Goal: Task Accomplishment & Management: Complete application form

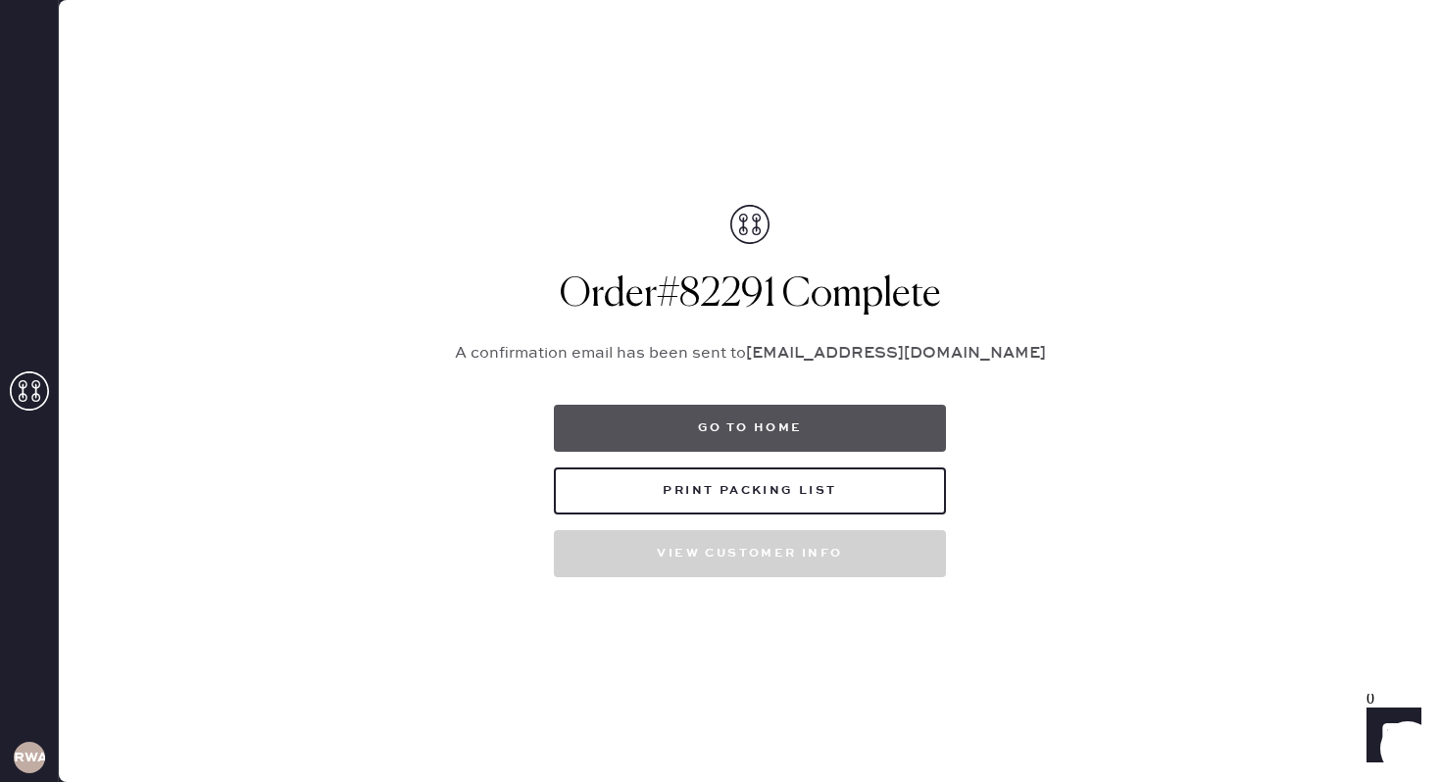
click at [839, 437] on button "Go to home" at bounding box center [750, 428] width 392 height 47
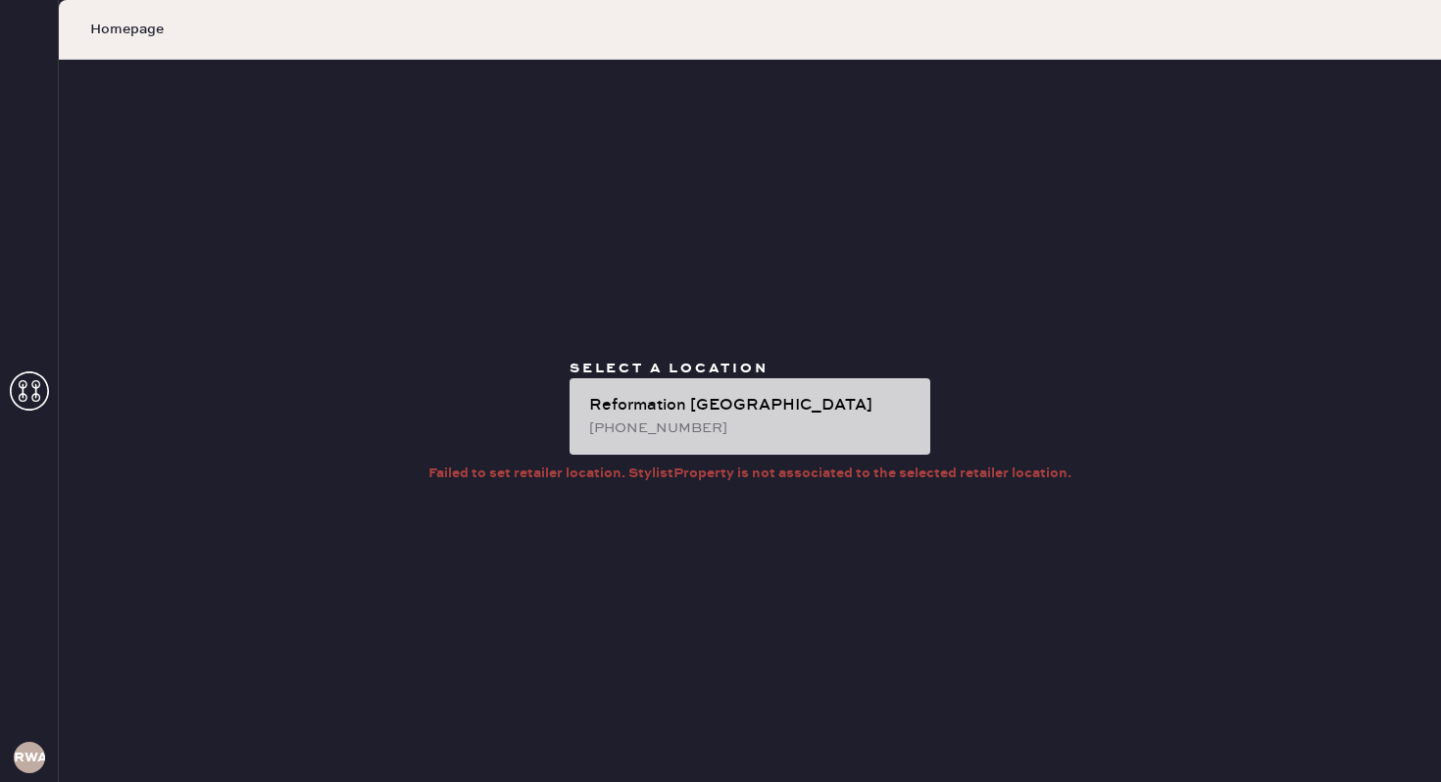
click at [802, 418] on div "[PHONE_NUMBER]" at bounding box center [751, 429] width 325 height 22
click at [768, 395] on div "Reformation [GEOGRAPHIC_DATA]" at bounding box center [751, 406] width 325 height 24
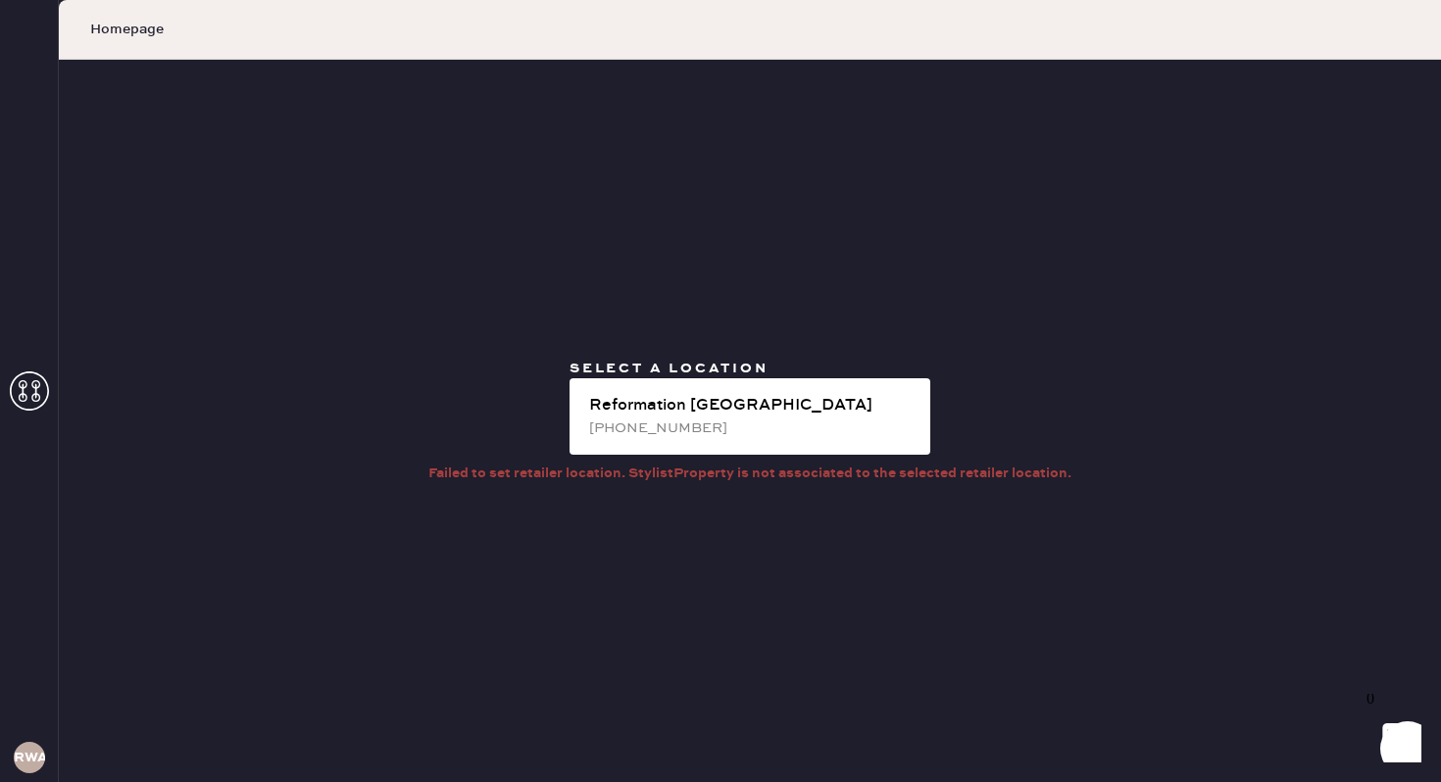
click at [25, 392] on icon at bounding box center [29, 390] width 39 height 39
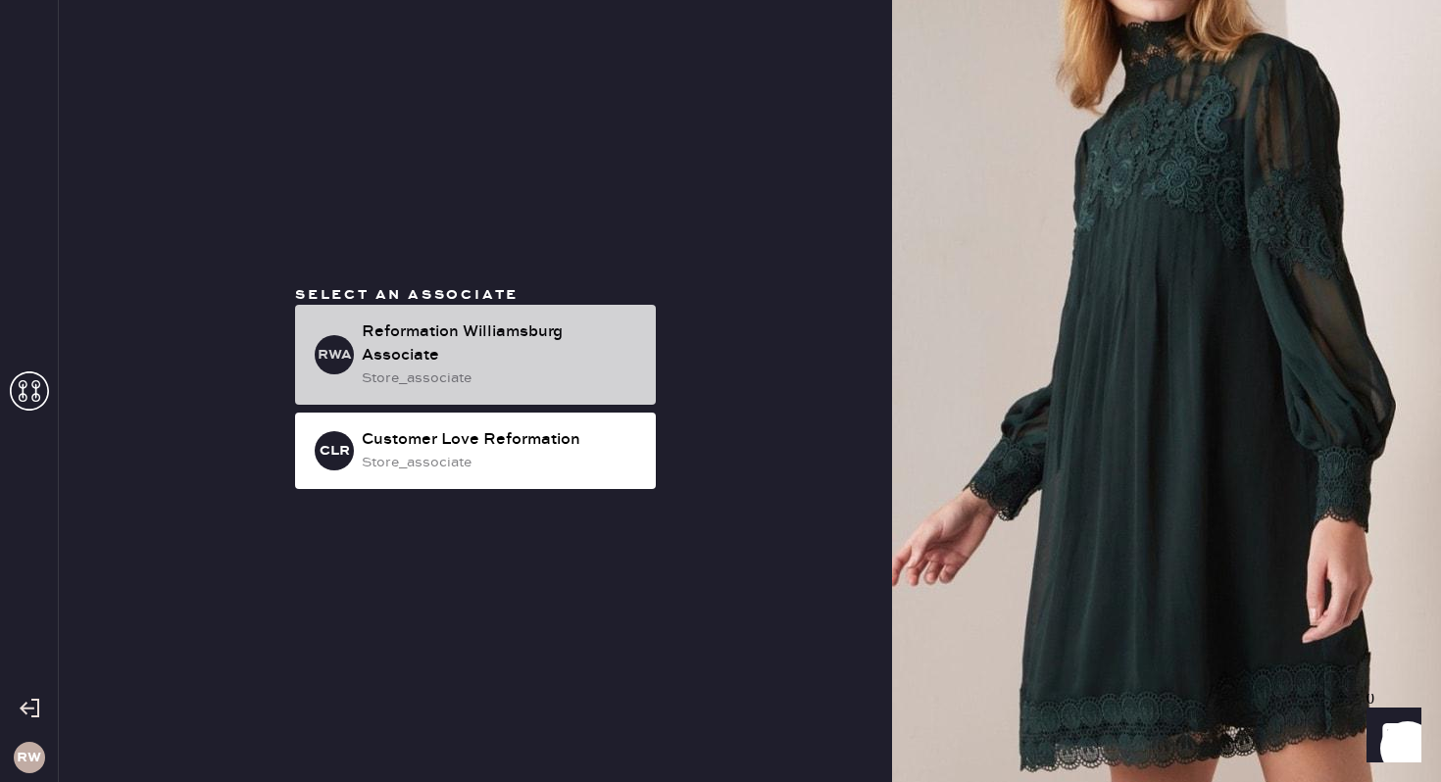
click at [498, 356] on div "Reformation Williamsburg Associate" at bounding box center [501, 343] width 278 height 47
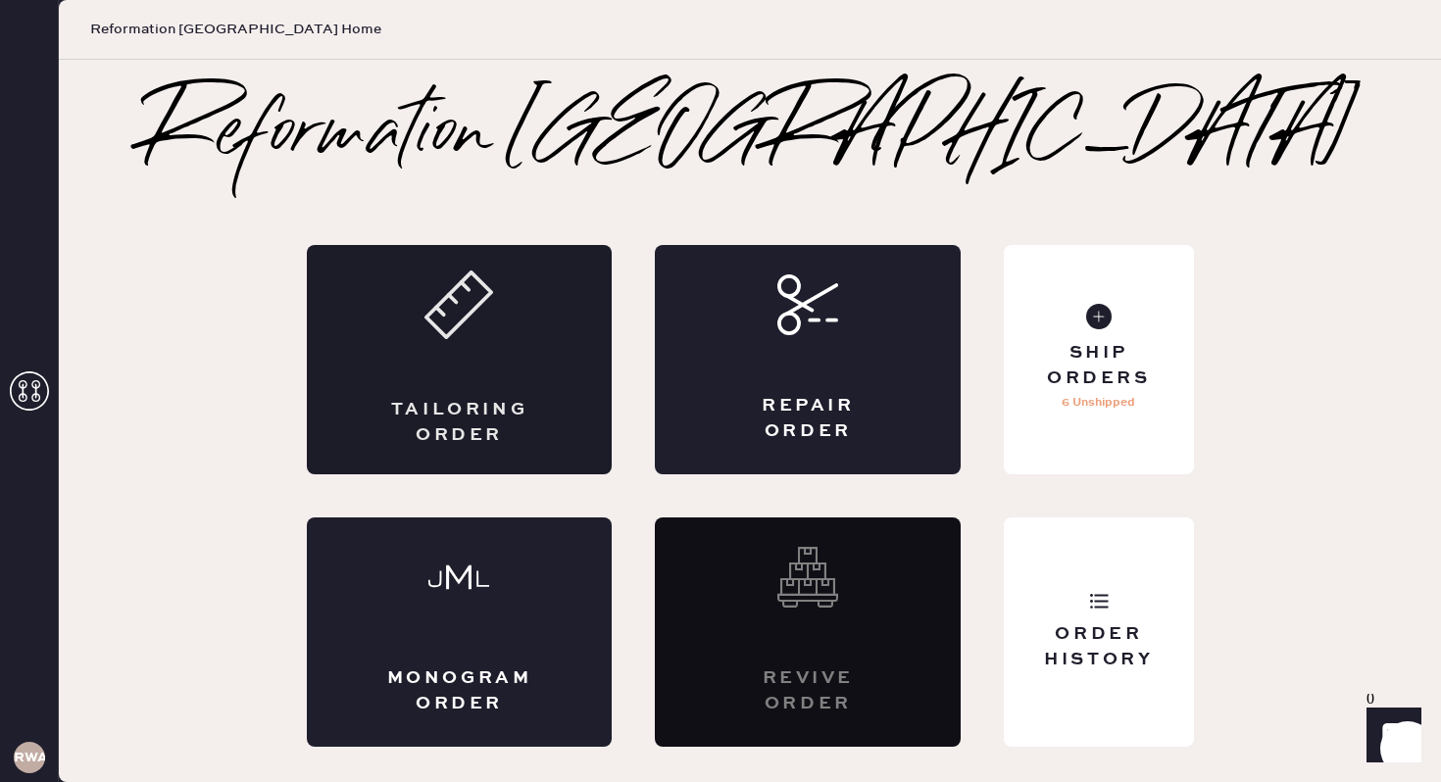
click at [484, 355] on div "Tailoring Order" at bounding box center [460, 359] width 306 height 229
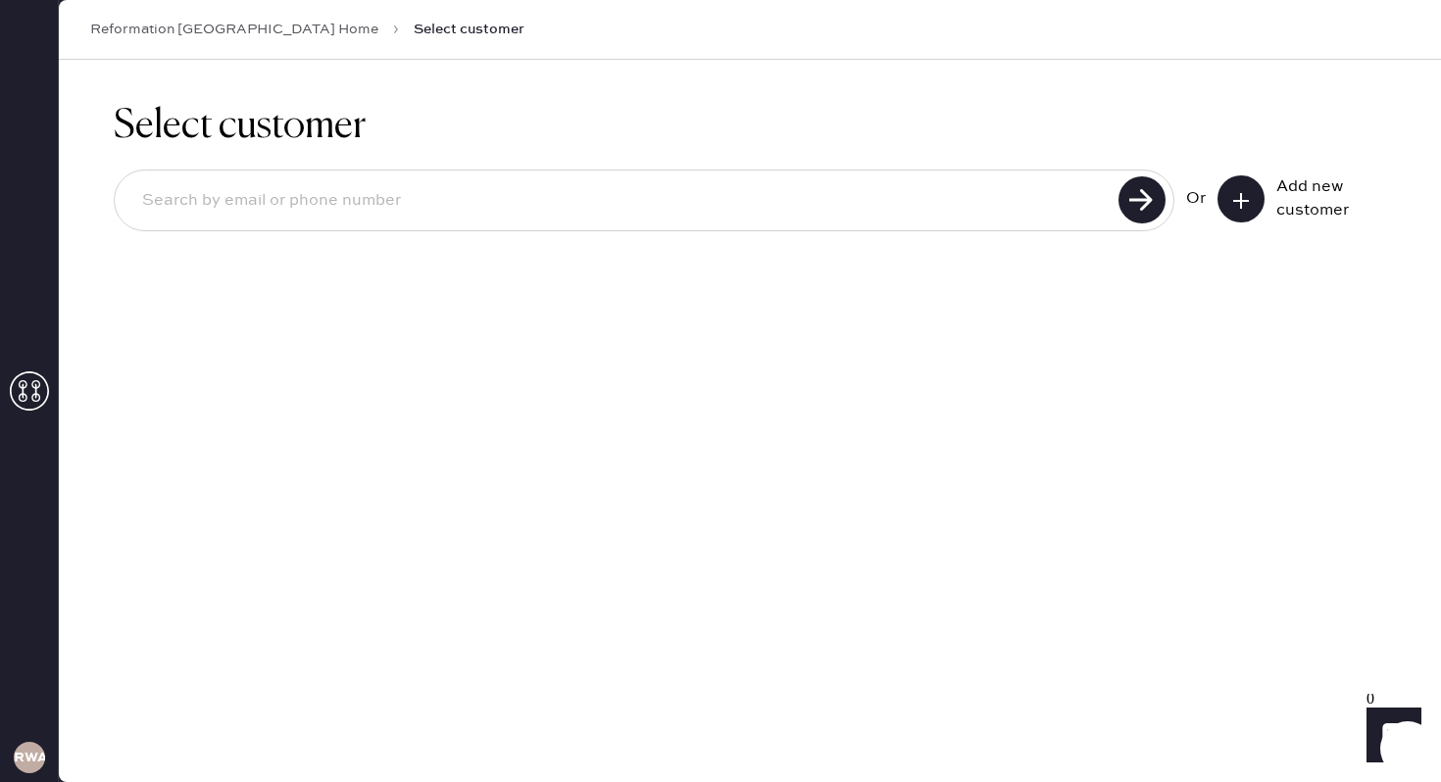
click at [721, 215] on input at bounding box center [619, 200] width 986 height 45
click at [271, 199] on input "[DOMAIN_NAME]" at bounding box center [619, 200] width 986 height 45
type input "[EMAIL_ADDRESS][PERSON_NAME][DOMAIN_NAME]"
click at [1147, 203] on use at bounding box center [1141, 199] width 47 height 47
click at [1252, 203] on button at bounding box center [1240, 198] width 47 height 47
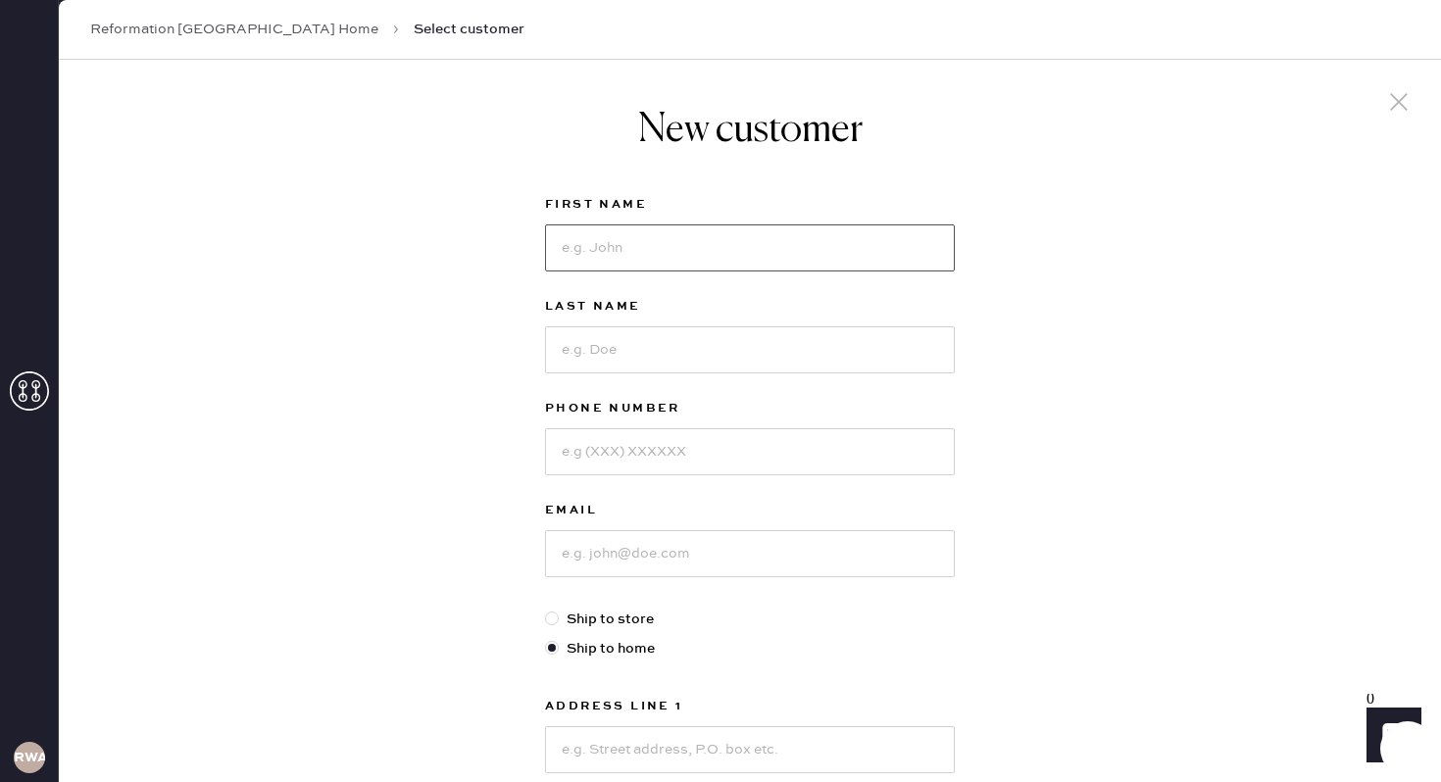
click at [711, 257] on input at bounding box center [750, 247] width 410 height 47
type input "[PERSON_NAME]"
click at [614, 353] on input at bounding box center [750, 349] width 410 height 47
type input "[PERSON_NAME]"
click at [593, 462] on input at bounding box center [750, 451] width 410 height 47
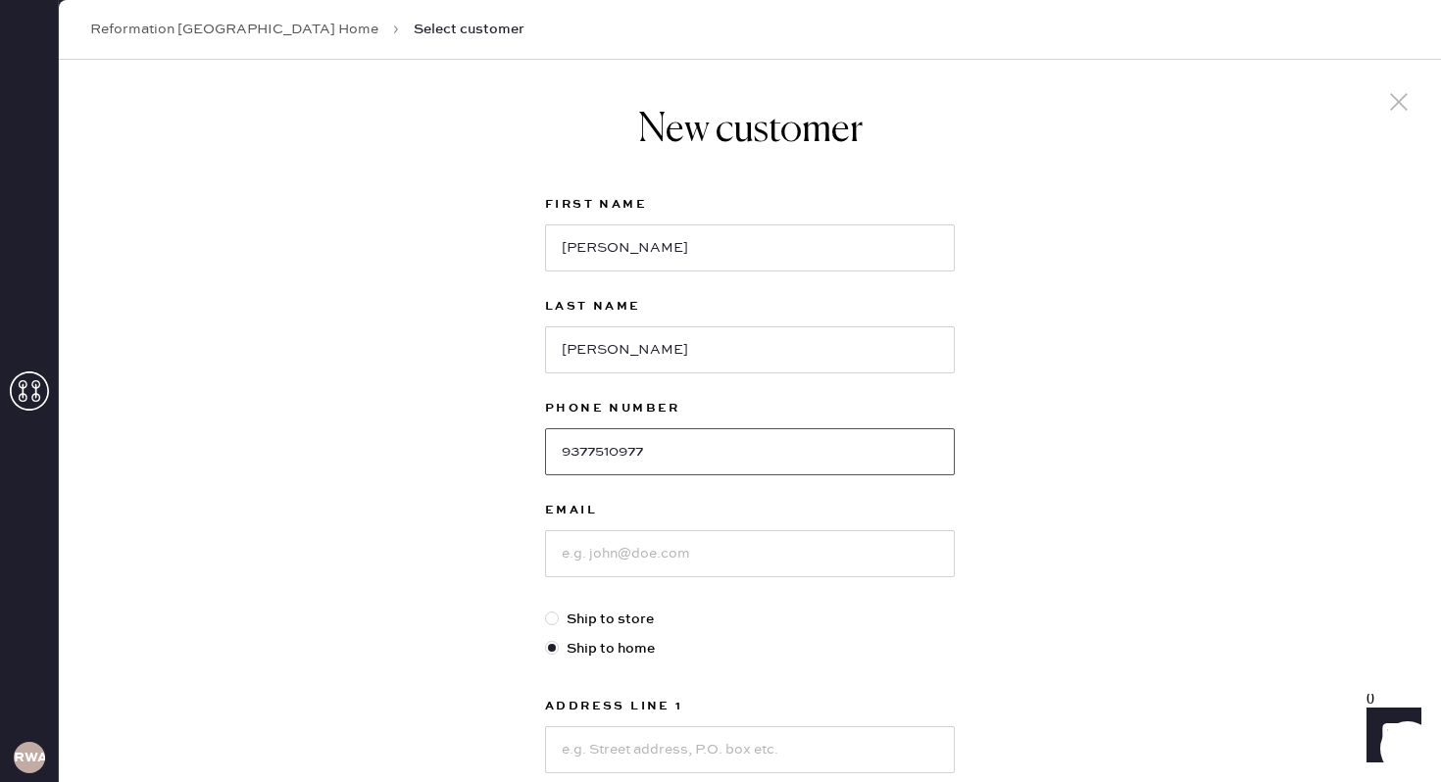
type input "9377510977"
click at [651, 551] on input at bounding box center [750, 553] width 410 height 47
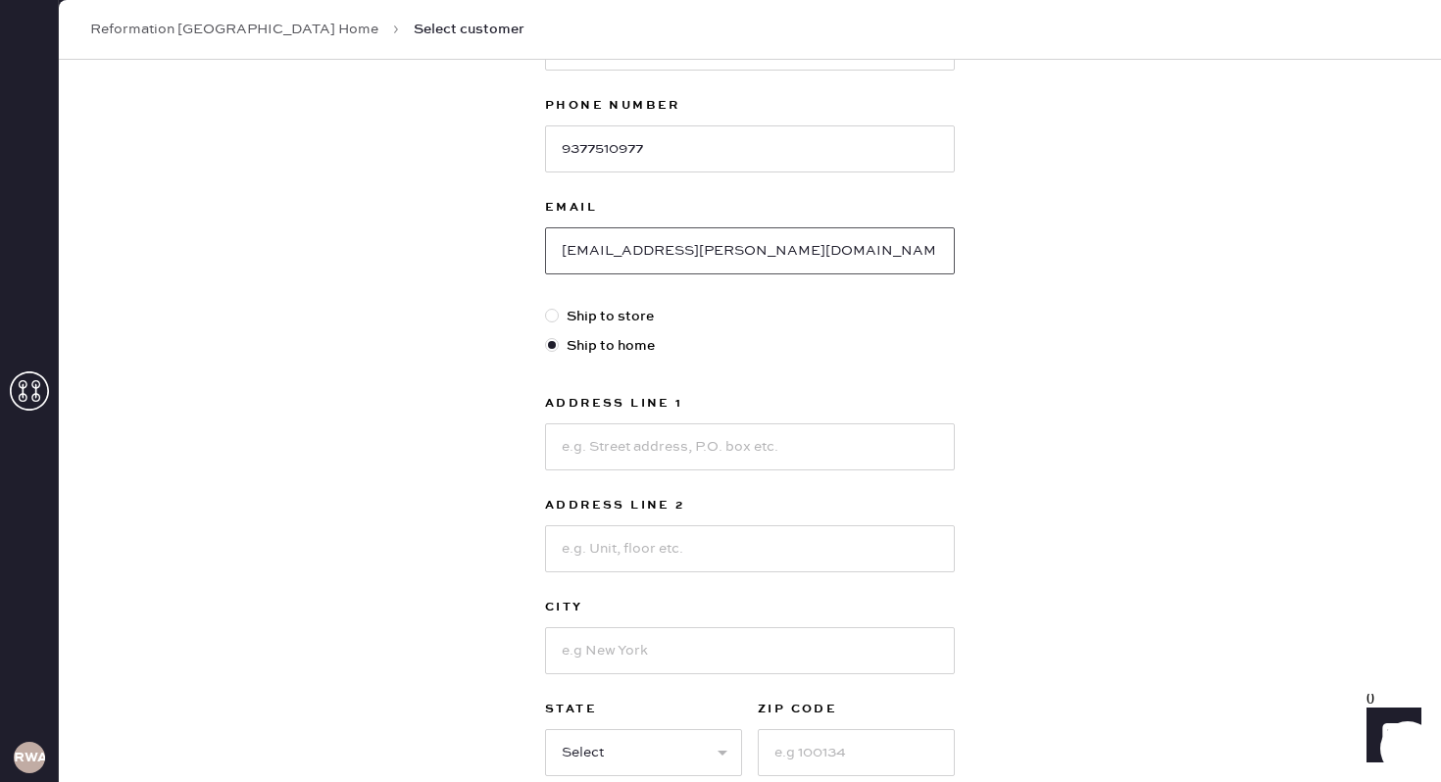
scroll to position [304, 0]
type input "[EMAIL_ADDRESS][PERSON_NAME][DOMAIN_NAME]"
click at [552, 316] on div at bounding box center [552, 315] width 14 height 14
click at [546, 306] on input "Ship to store" at bounding box center [545, 305] width 1 height 1
radio input "true"
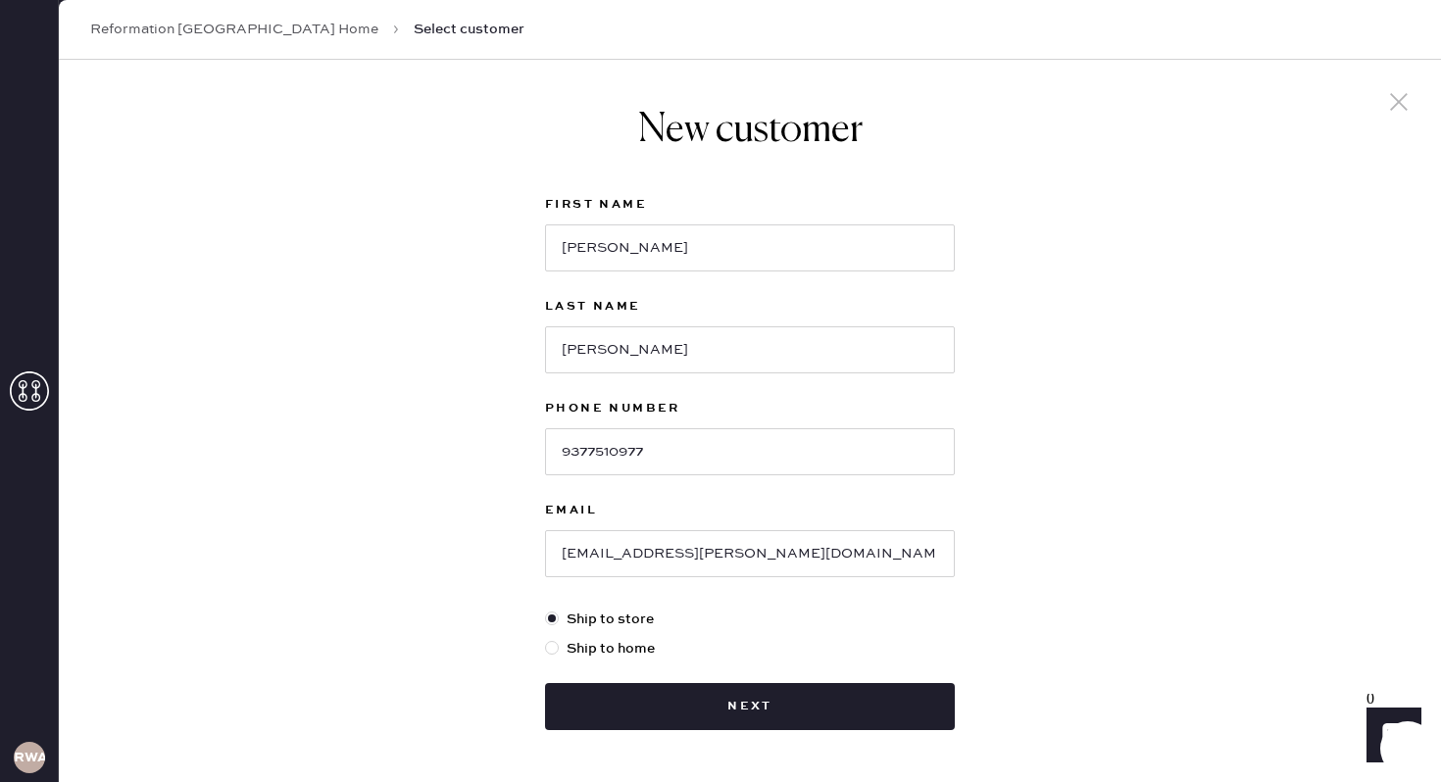
scroll to position [74, 0]
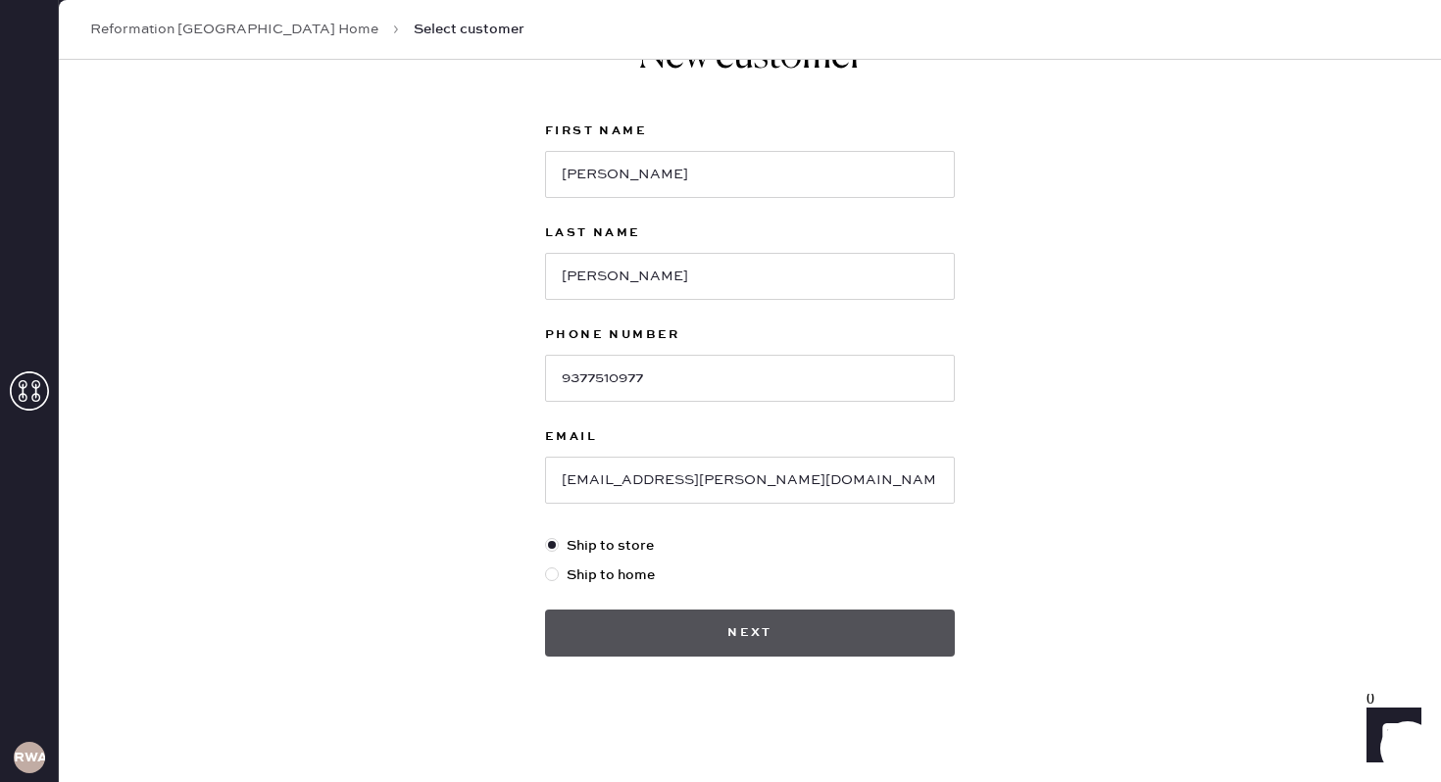
click at [813, 639] on button "Next" at bounding box center [750, 633] width 410 height 47
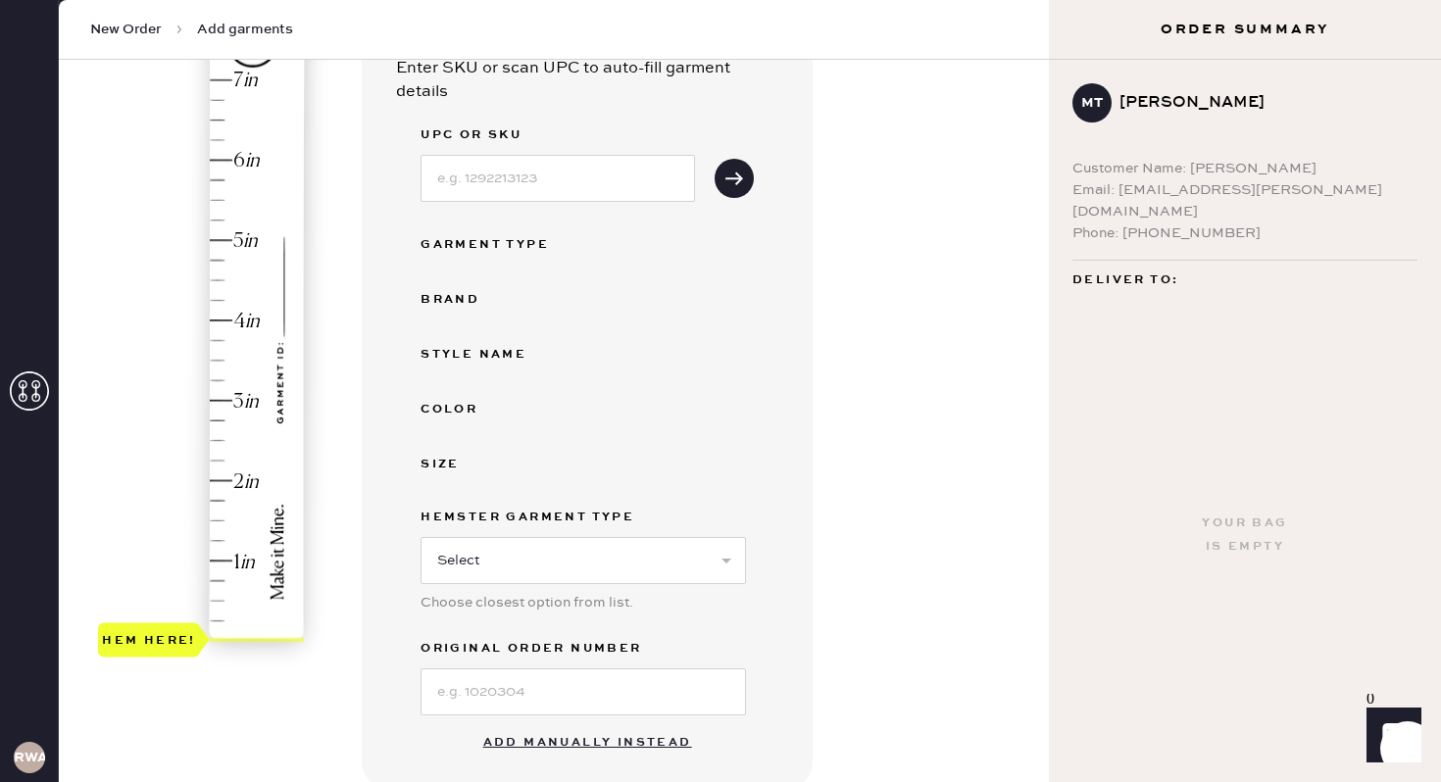
scroll to position [255, 0]
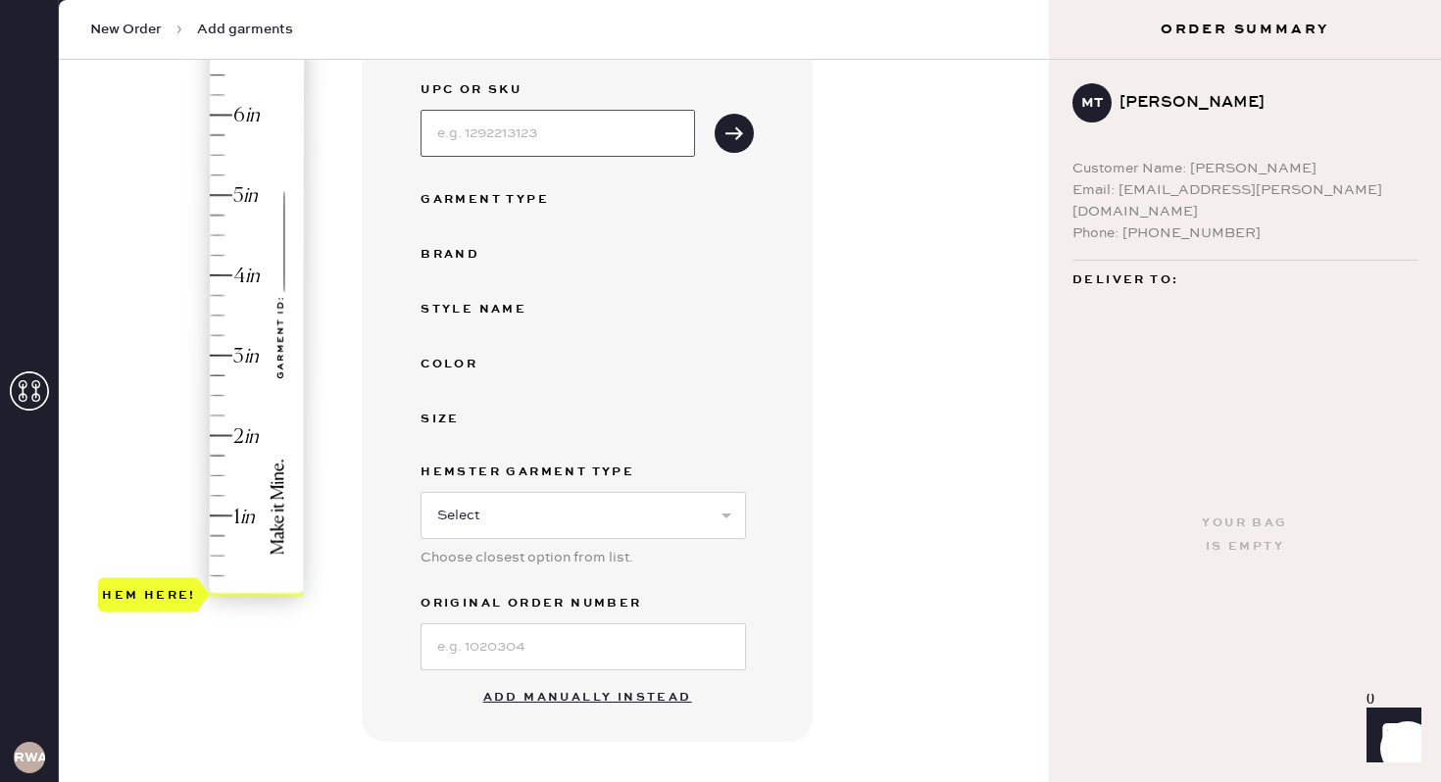
click at [517, 145] on input at bounding box center [557, 133] width 274 height 47
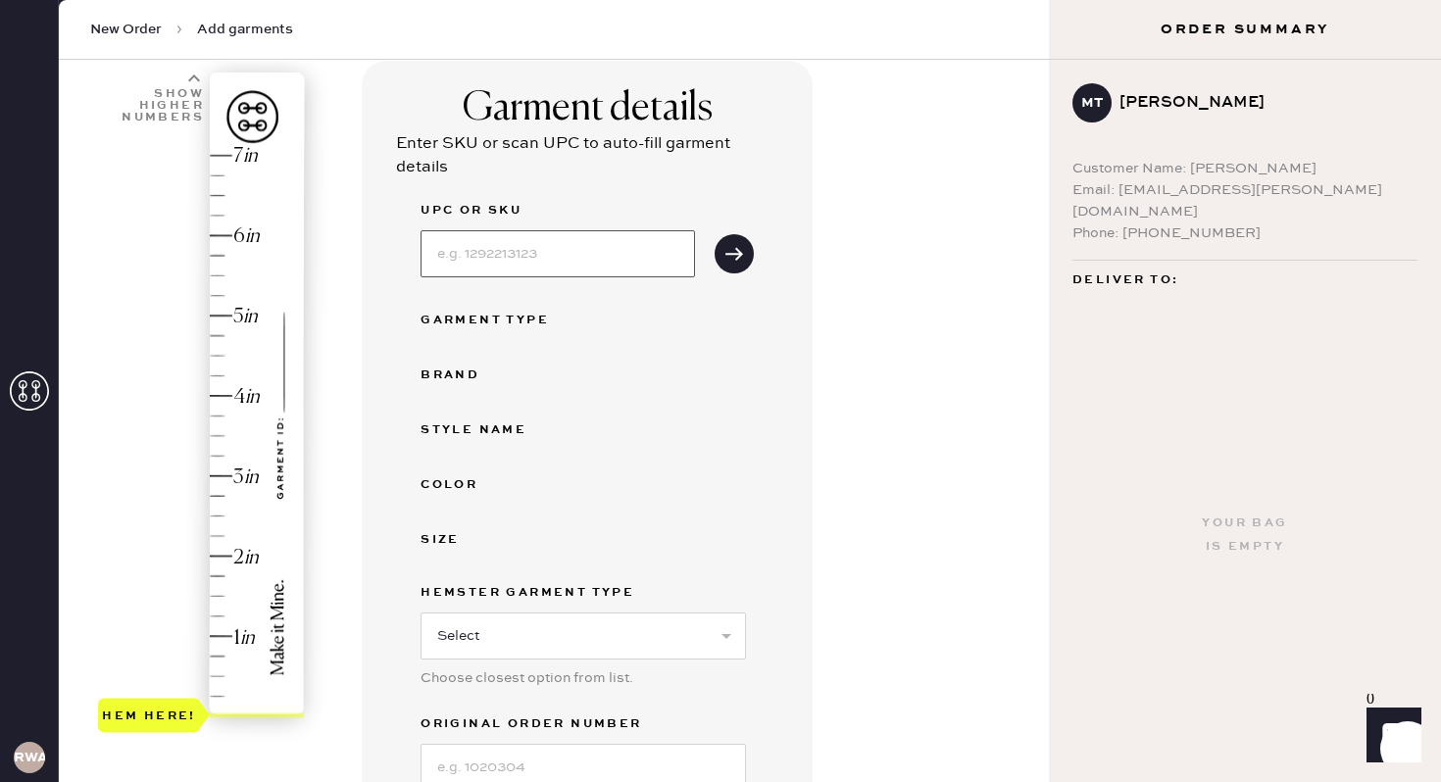
scroll to position [136, 0]
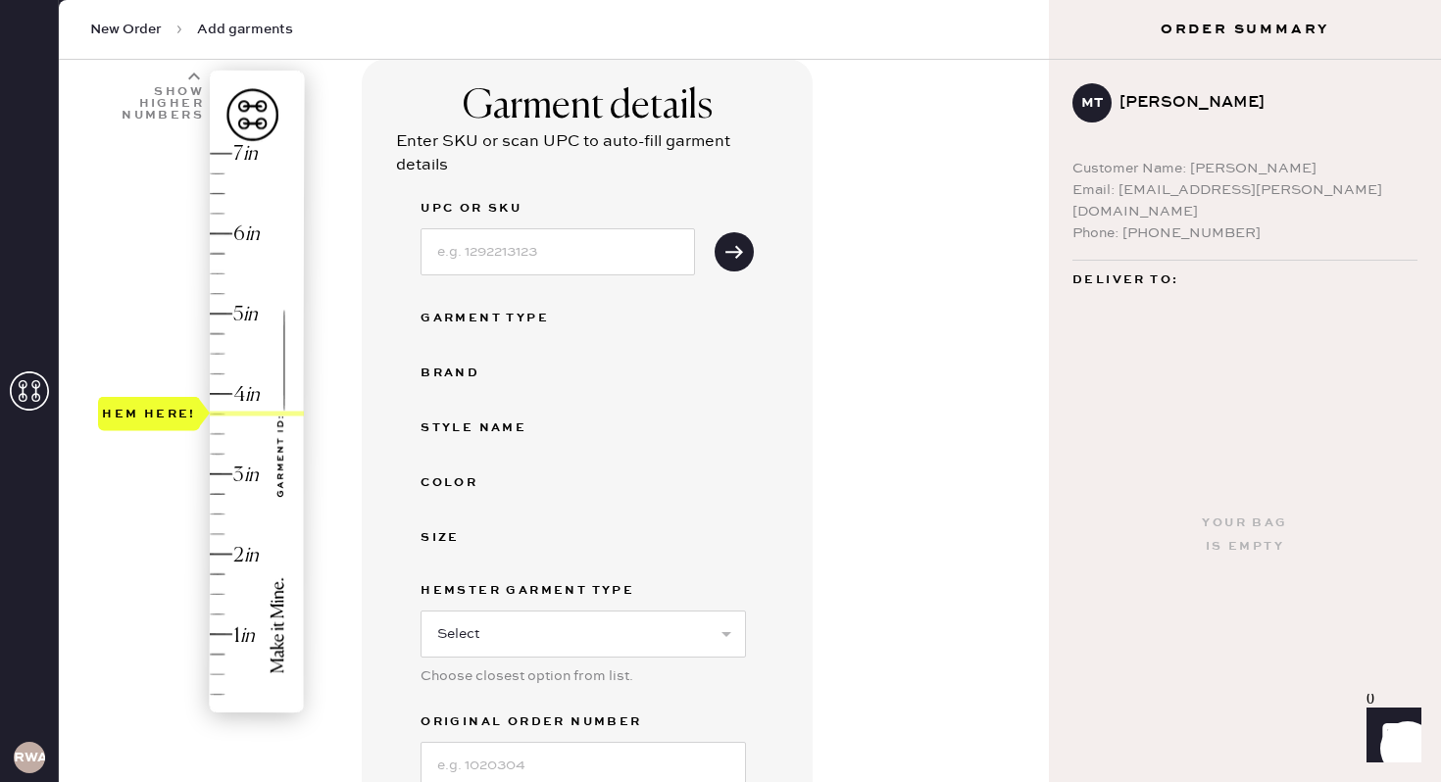
click at [225, 411] on div "Hem here!" at bounding box center [202, 434] width 209 height 578
click at [522, 254] on input at bounding box center [557, 251] width 274 height 47
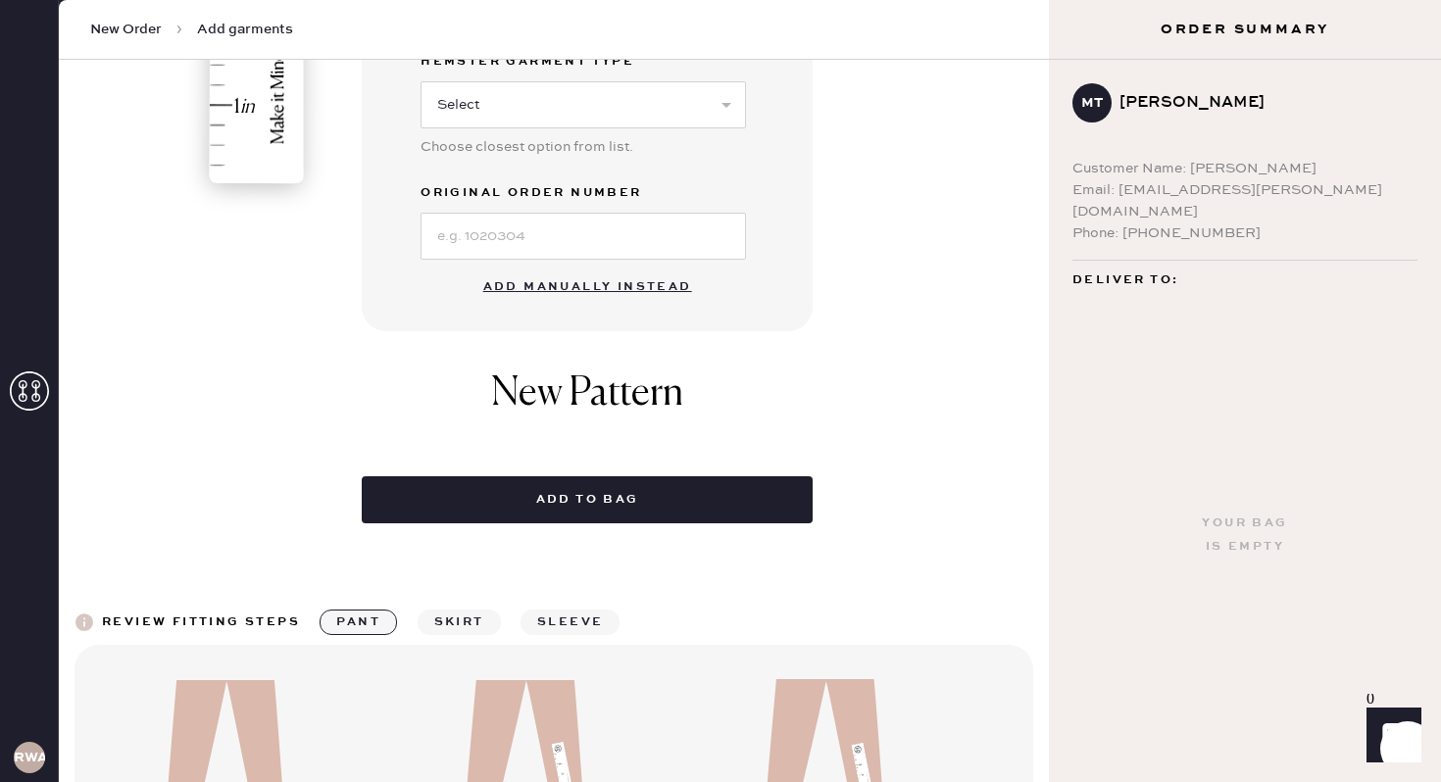
scroll to position [678, 0]
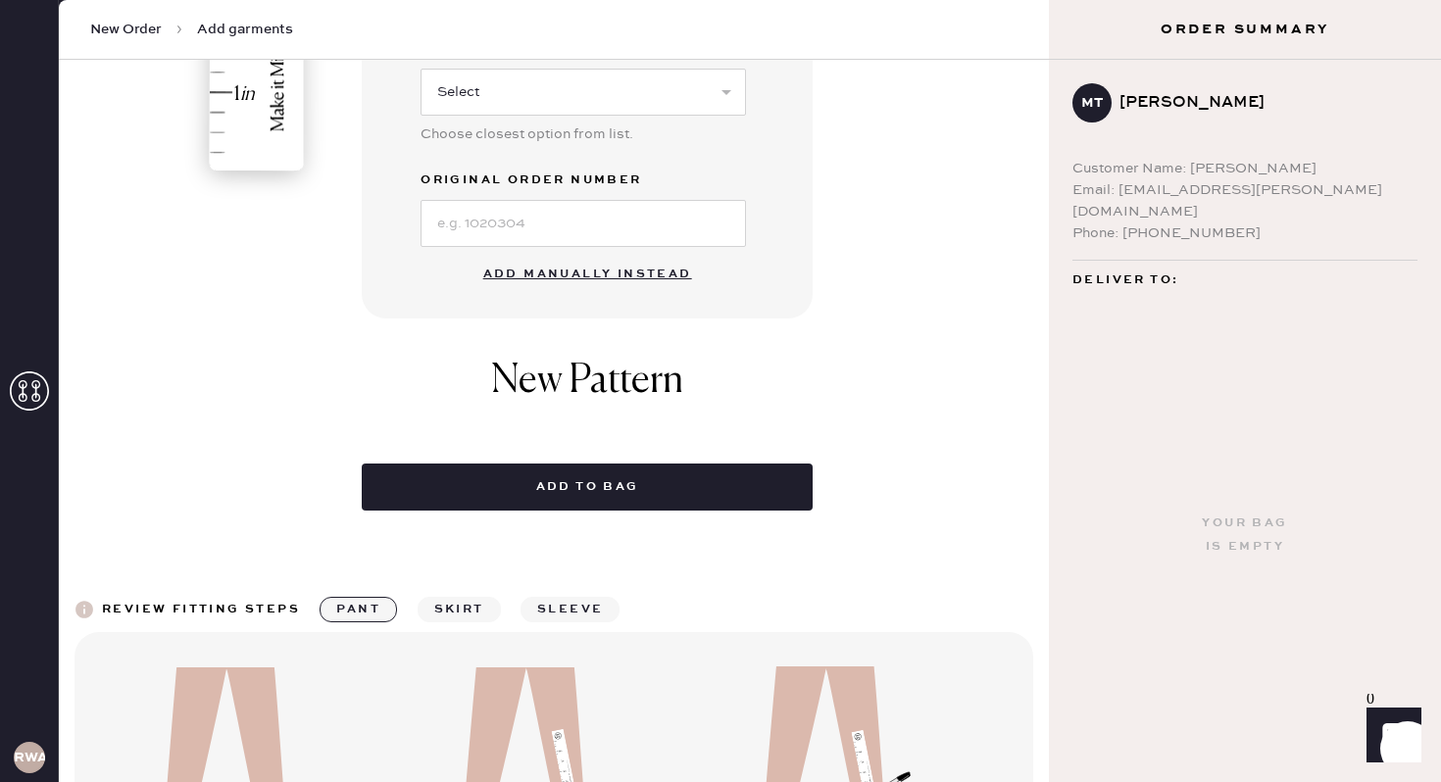
click at [563, 271] on button "Add manually instead" at bounding box center [587, 274] width 232 height 39
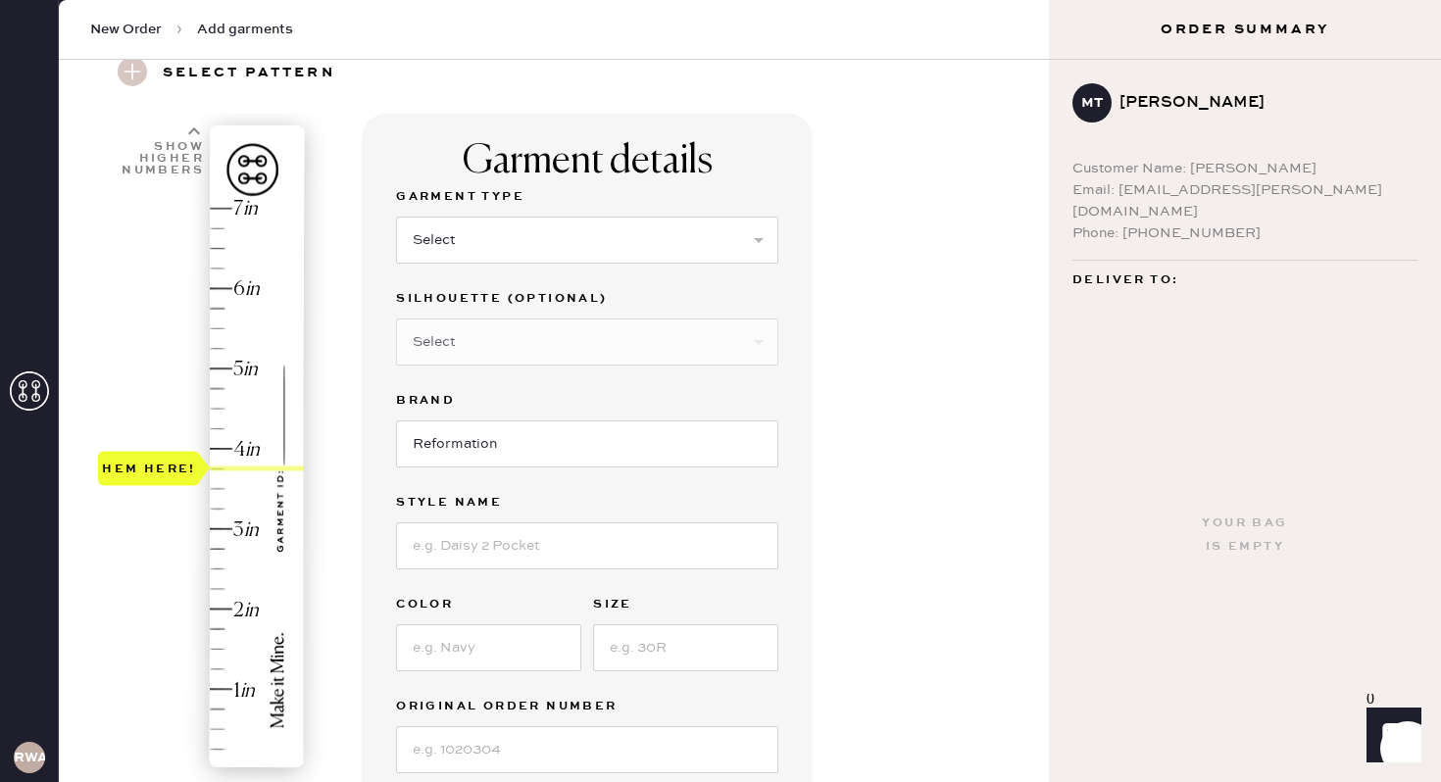
scroll to position [52, 0]
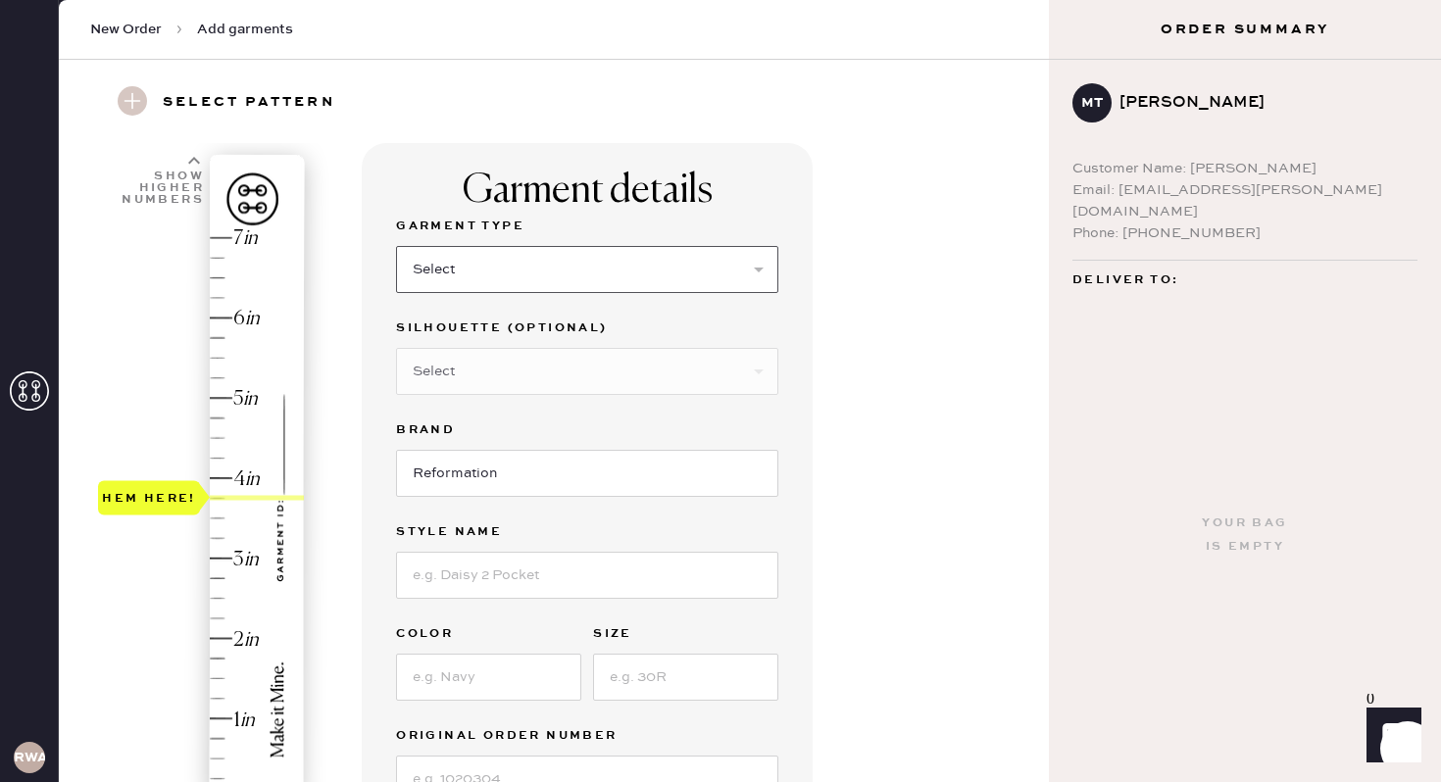
click at [699, 263] on select "Select Basic Skirt Jeans Leggings Pants Shorts Basic Sleeved Dress Basic Sleeve…" at bounding box center [587, 269] width 382 height 47
select select "2"
click at [396, 246] on select "Select Basic Skirt Jeans Leggings Pants Shorts Basic Sleeved Dress Basic Sleeve…" at bounding box center [587, 269] width 382 height 47
click at [585, 371] on select "Select Shorts Cropped Flare Boot Cut Straight Skinny Other" at bounding box center [587, 371] width 382 height 47
select select "6"
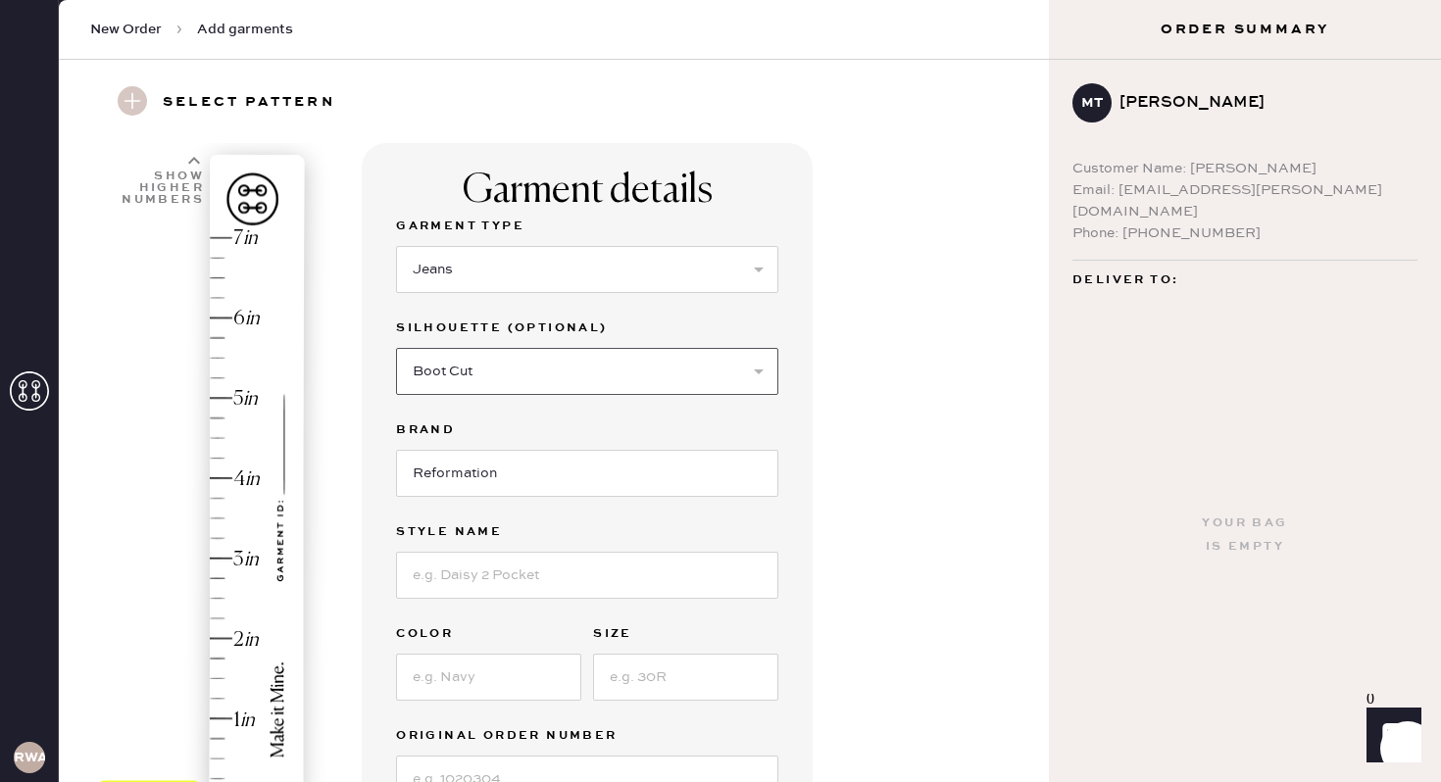
click at [396, 348] on select "Select Shorts Cropped Flare Boot Cut Straight Skinny Other" at bounding box center [587, 371] width 382 height 47
click at [508, 482] on input "Reformation" at bounding box center [587, 473] width 382 height 47
click at [459, 567] on input at bounding box center [587, 575] width 382 height 47
type input "[PERSON_NAME] lived in wide leg"
click at [469, 670] on input at bounding box center [488, 677] width 185 height 47
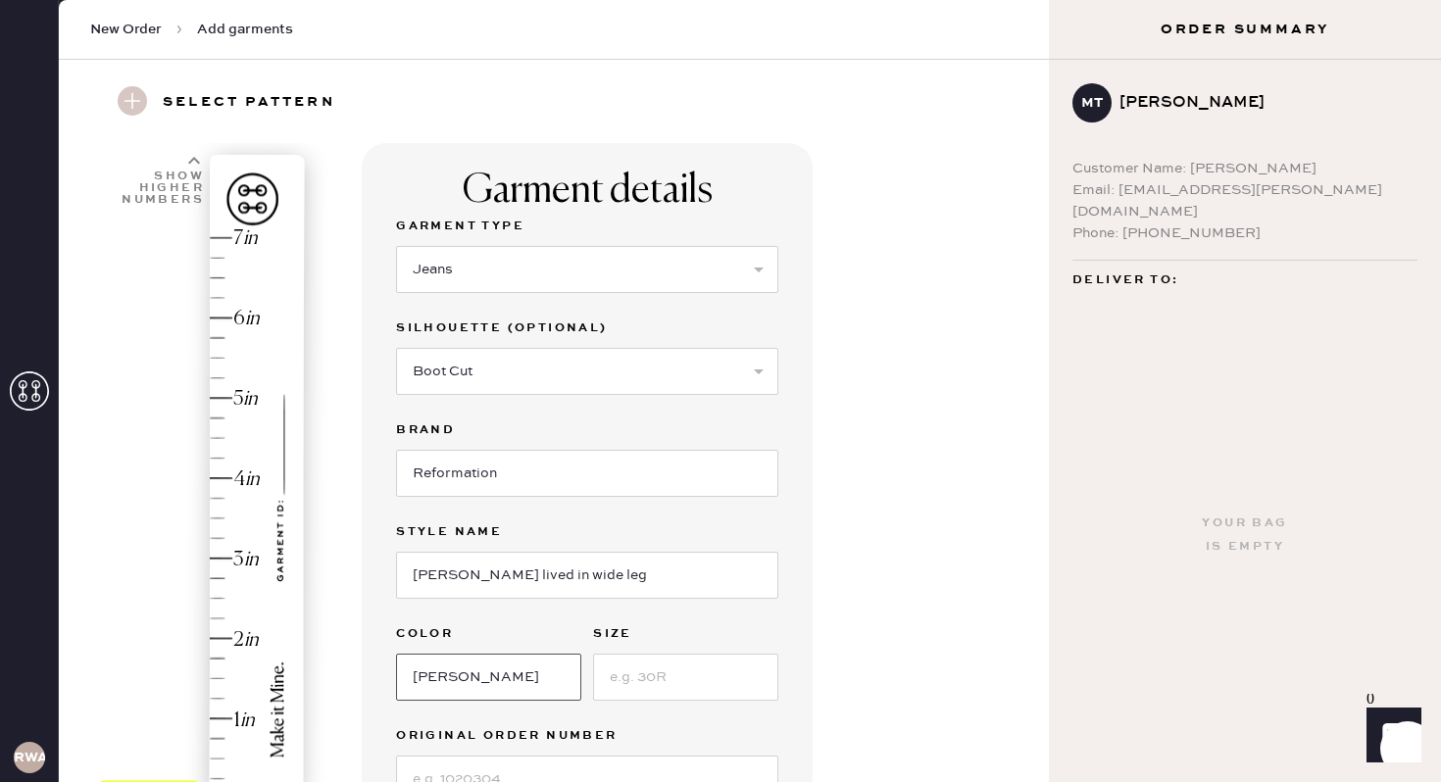
type input "[PERSON_NAME]"
click at [690, 678] on input at bounding box center [685, 677] width 185 height 47
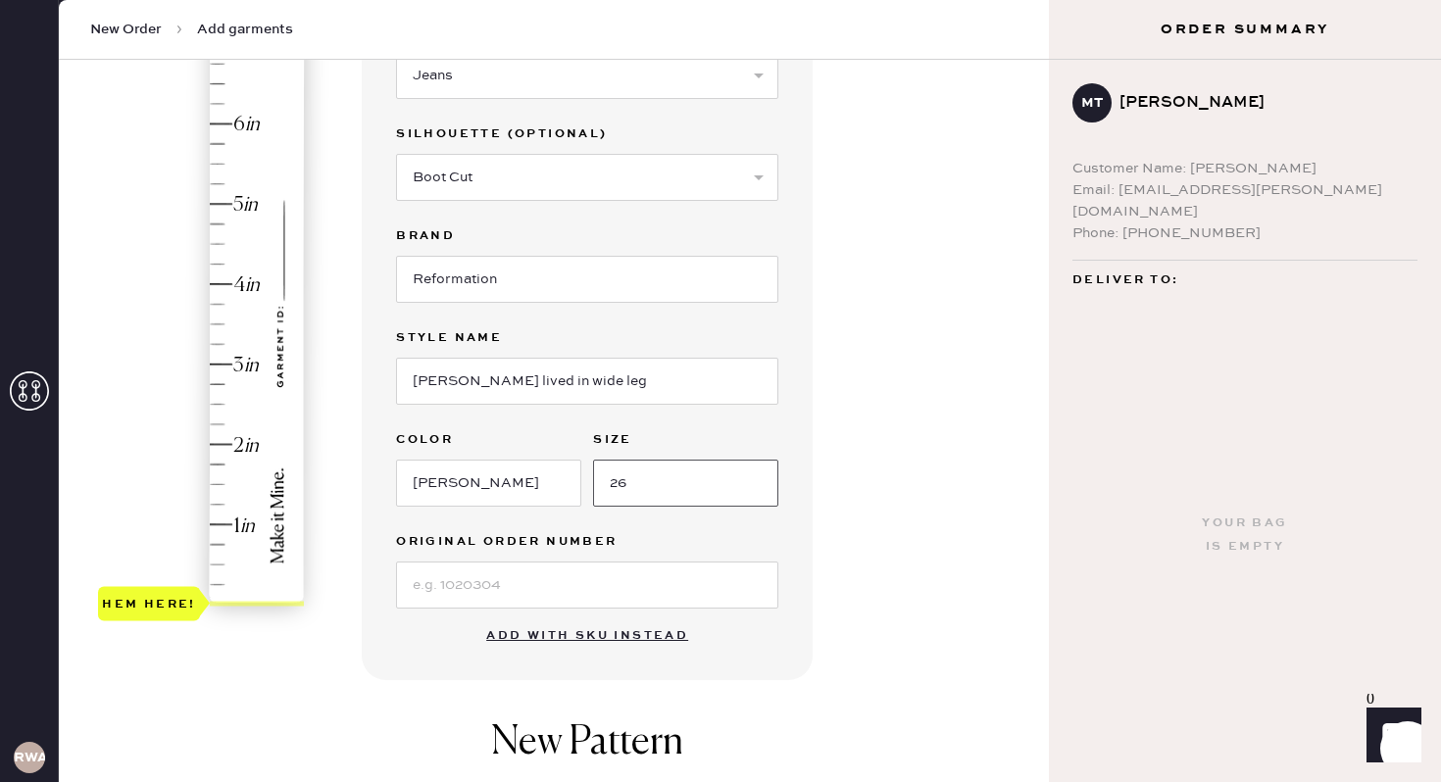
scroll to position [255, 0]
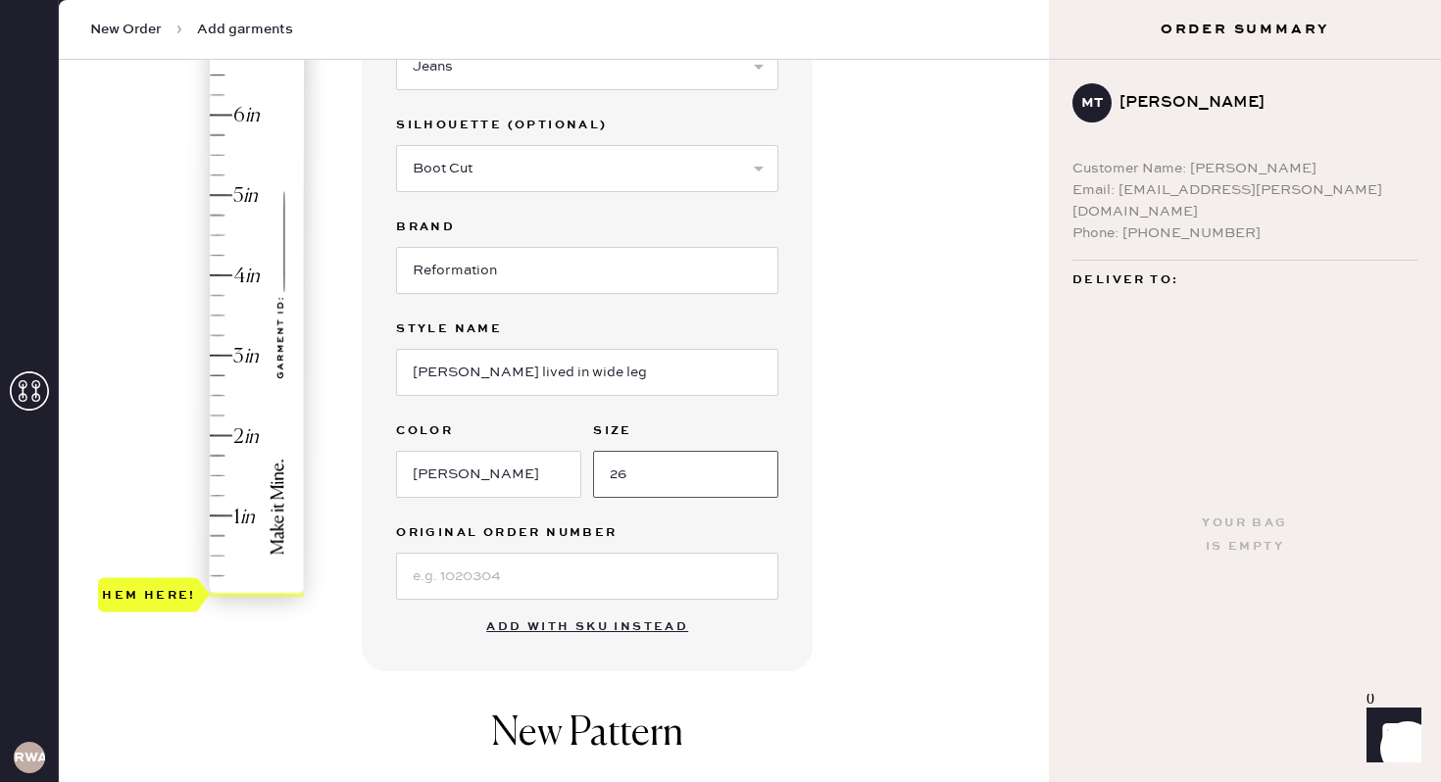
type input "26"
click at [679, 558] on input at bounding box center [587, 576] width 382 height 47
type input "S28195617"
type input "3.75"
click at [222, 294] on div "Hem here!" at bounding box center [202, 315] width 209 height 578
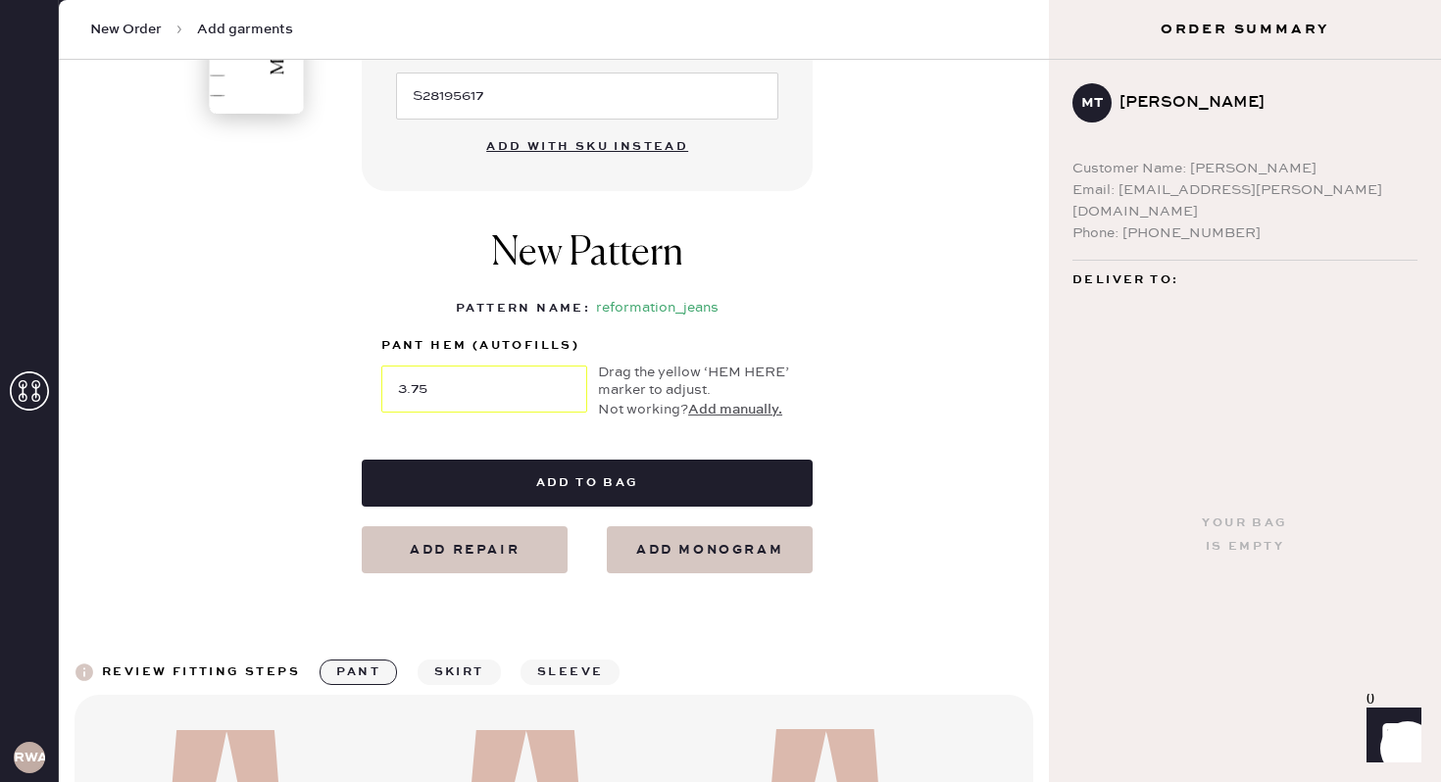
scroll to position [738, 0]
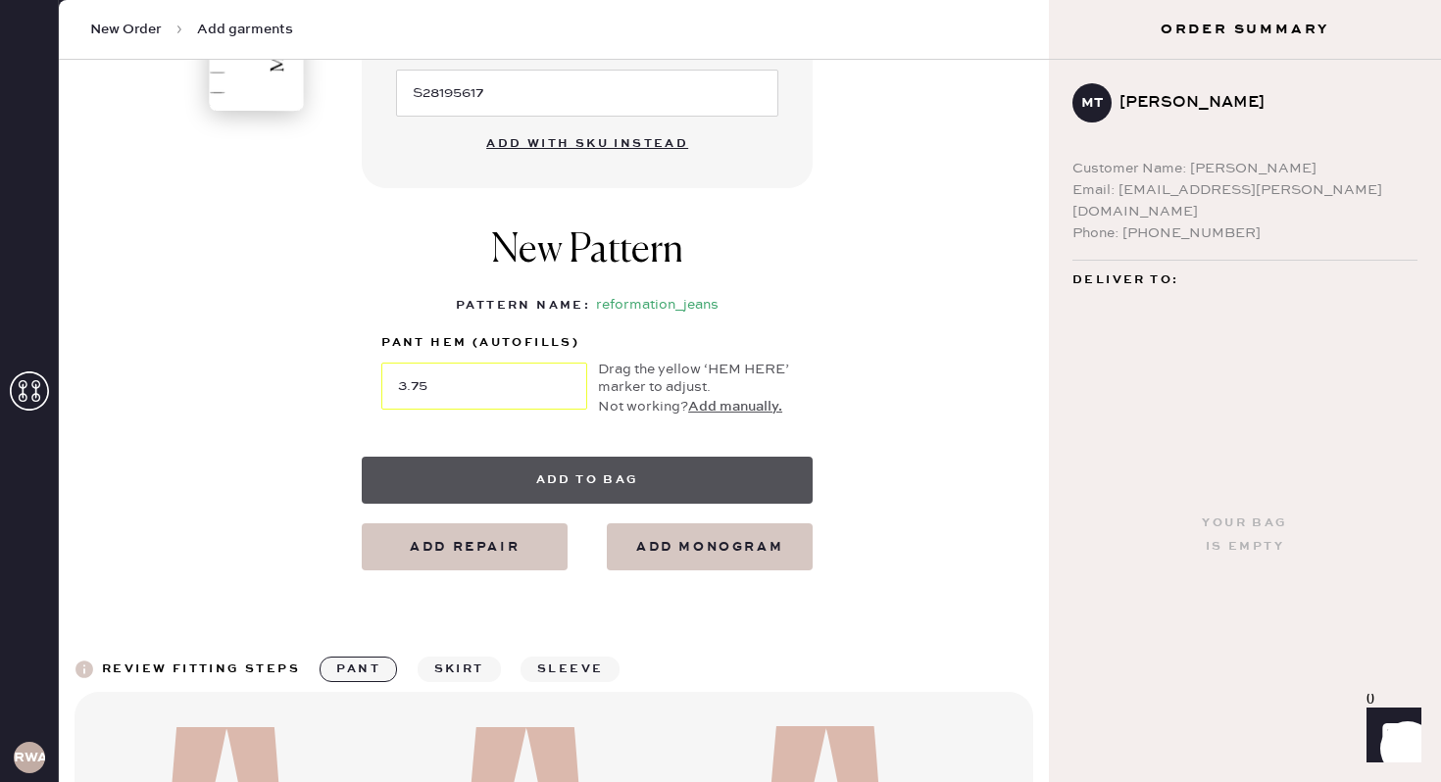
click at [600, 478] on button "Add to bag" at bounding box center [587, 480] width 451 height 47
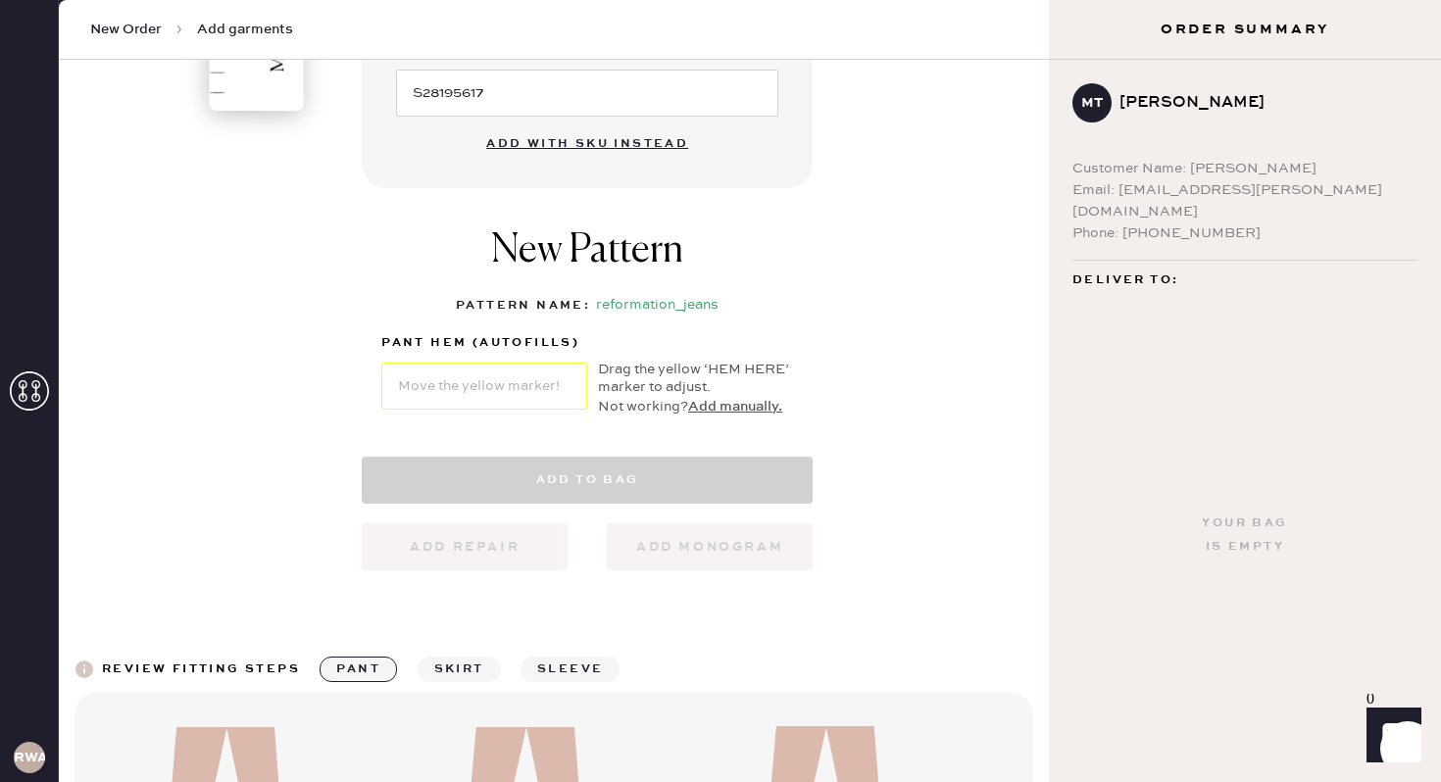
select select "2"
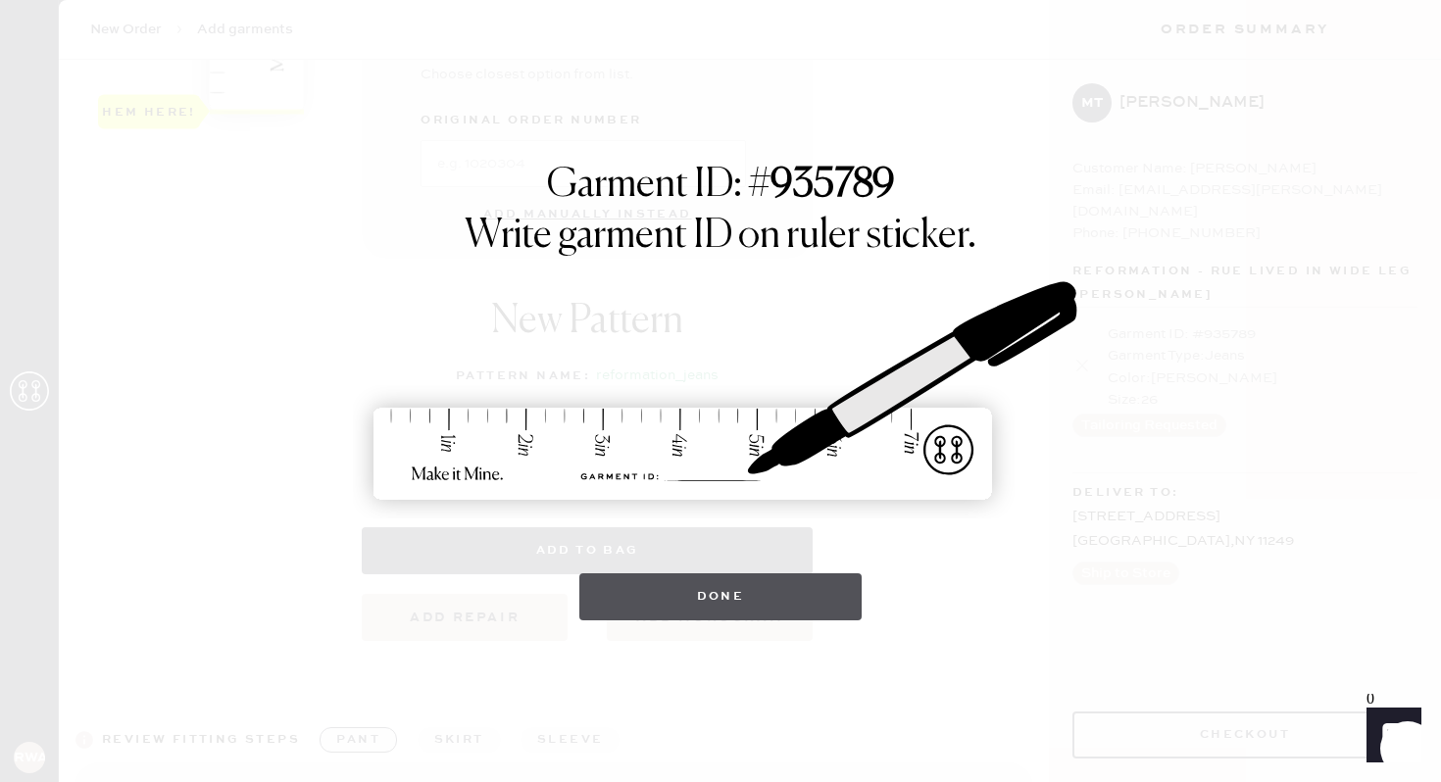
click at [751, 597] on button "Done" at bounding box center [720, 596] width 283 height 47
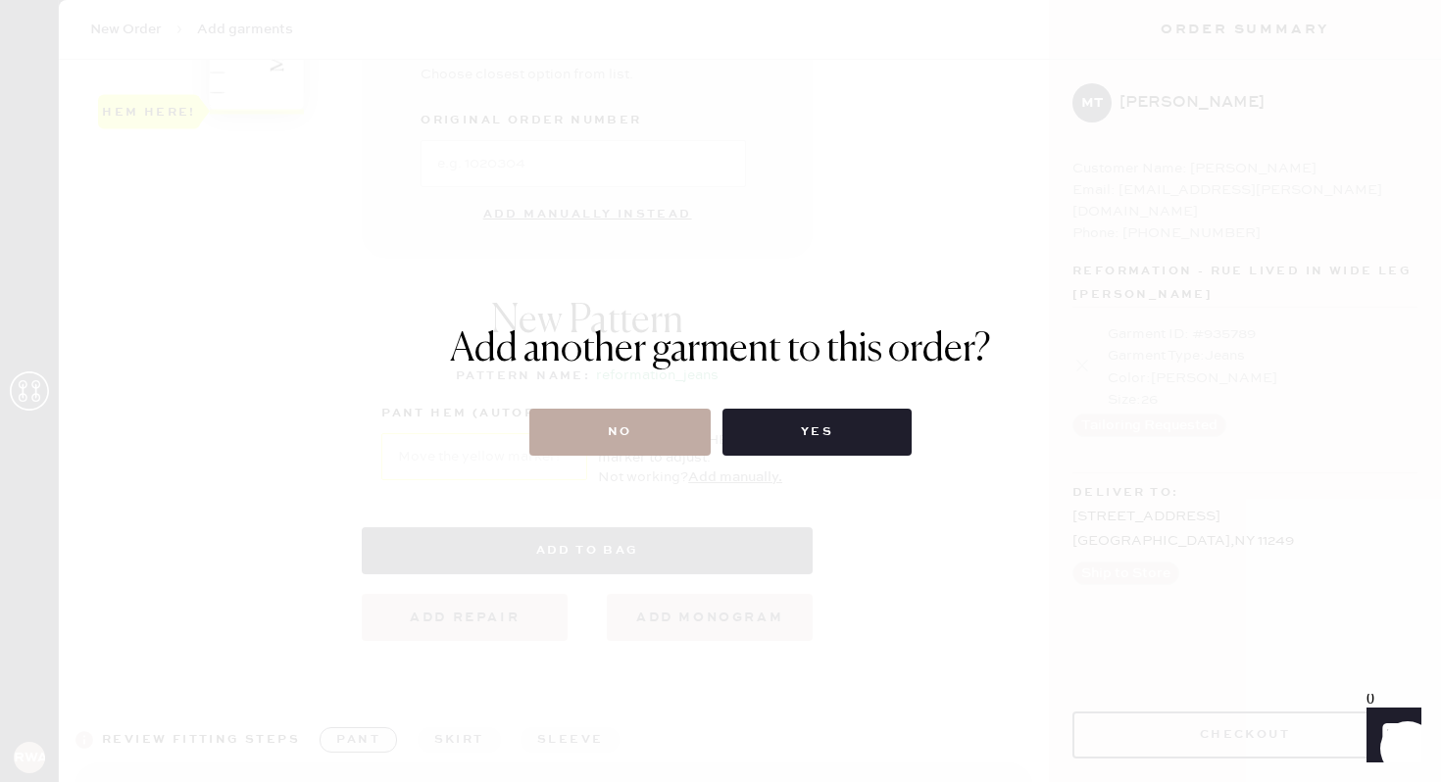
click at [680, 438] on button "No" at bounding box center [619, 432] width 181 height 47
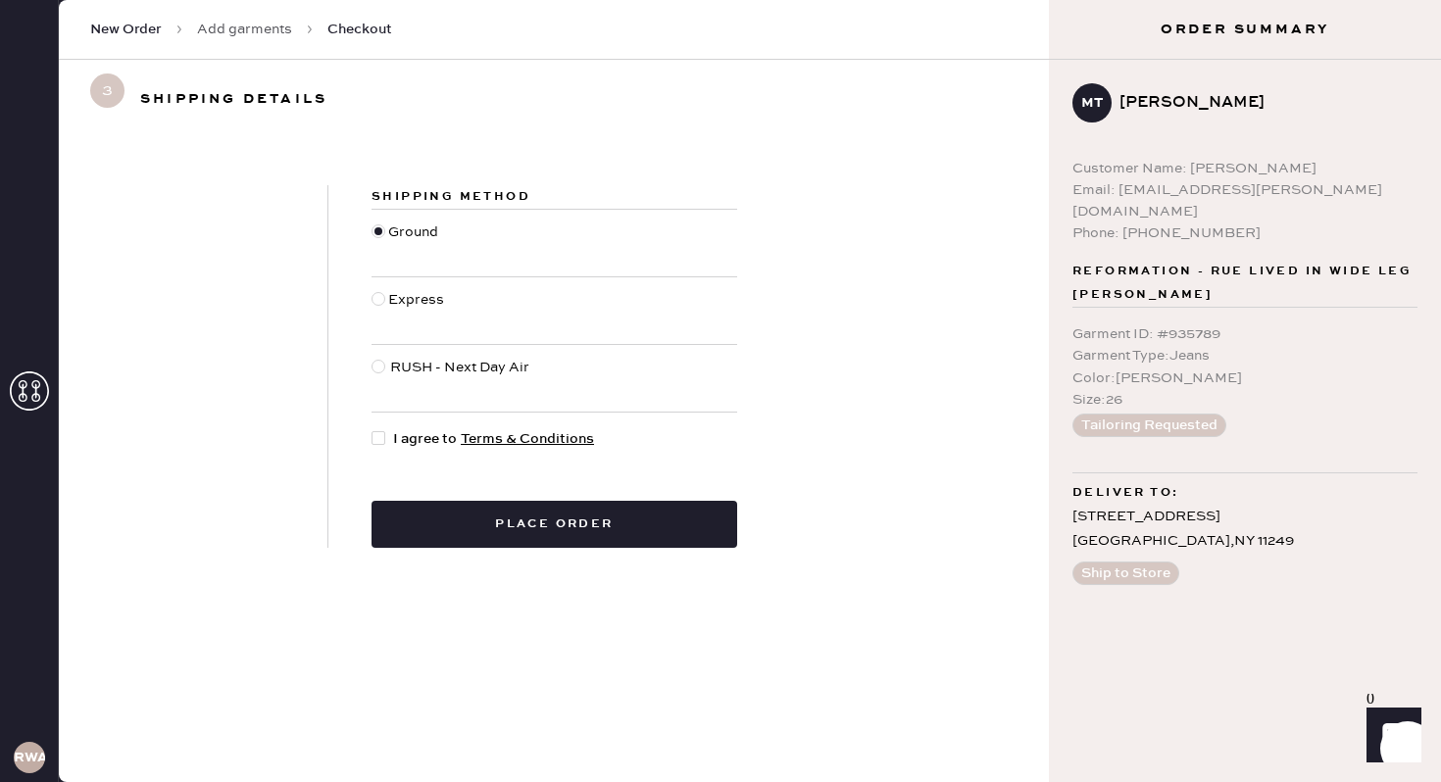
click at [378, 440] on div at bounding box center [378, 438] width 14 height 14
click at [372, 429] on input "I agree to Terms & Conditions" at bounding box center [371, 428] width 1 height 1
checkbox input "true"
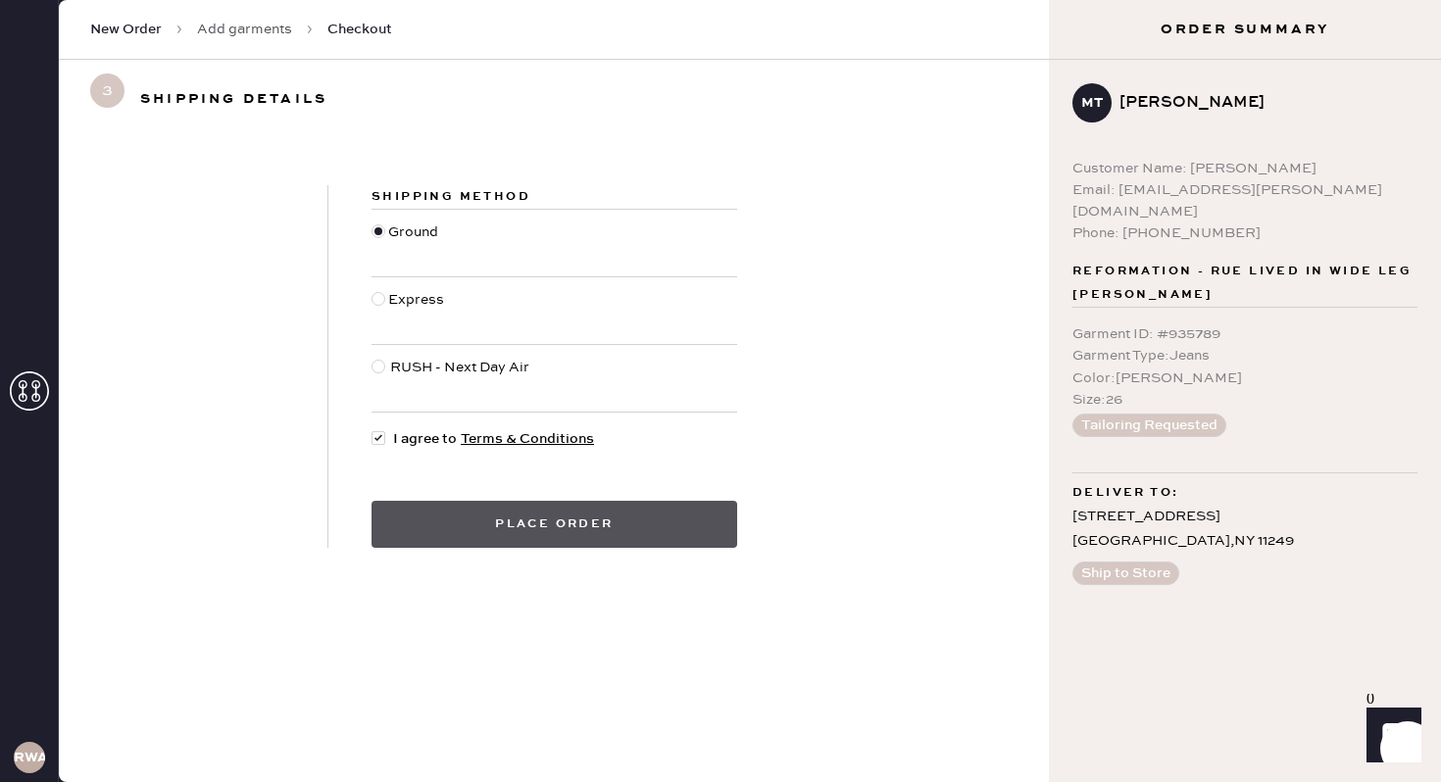
click at [559, 525] on button "Place order" at bounding box center [554, 524] width 366 height 47
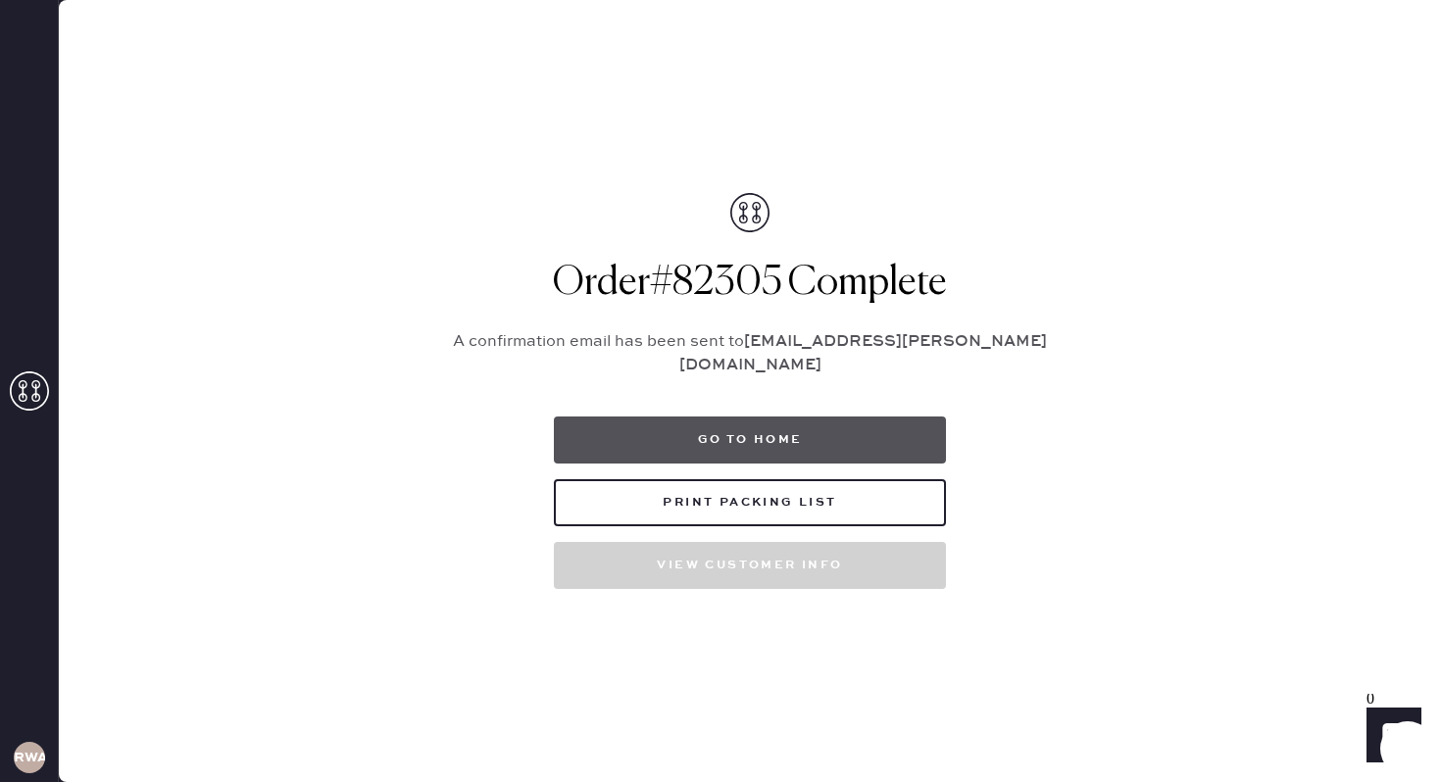
click at [780, 433] on button "Go to home" at bounding box center [750, 440] width 392 height 47
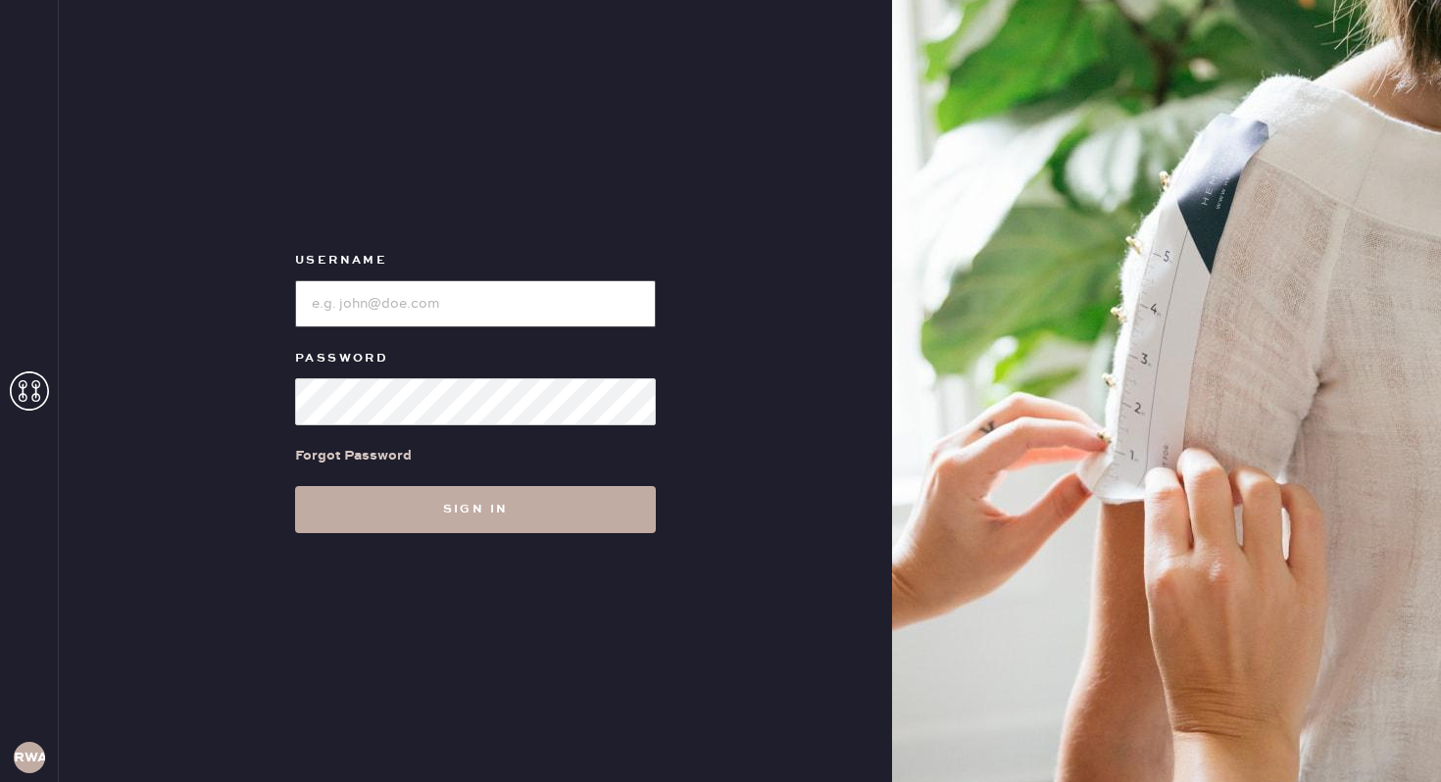
type input "reformationwilliamsburg"
click at [386, 517] on button "Sign in" at bounding box center [475, 509] width 361 height 47
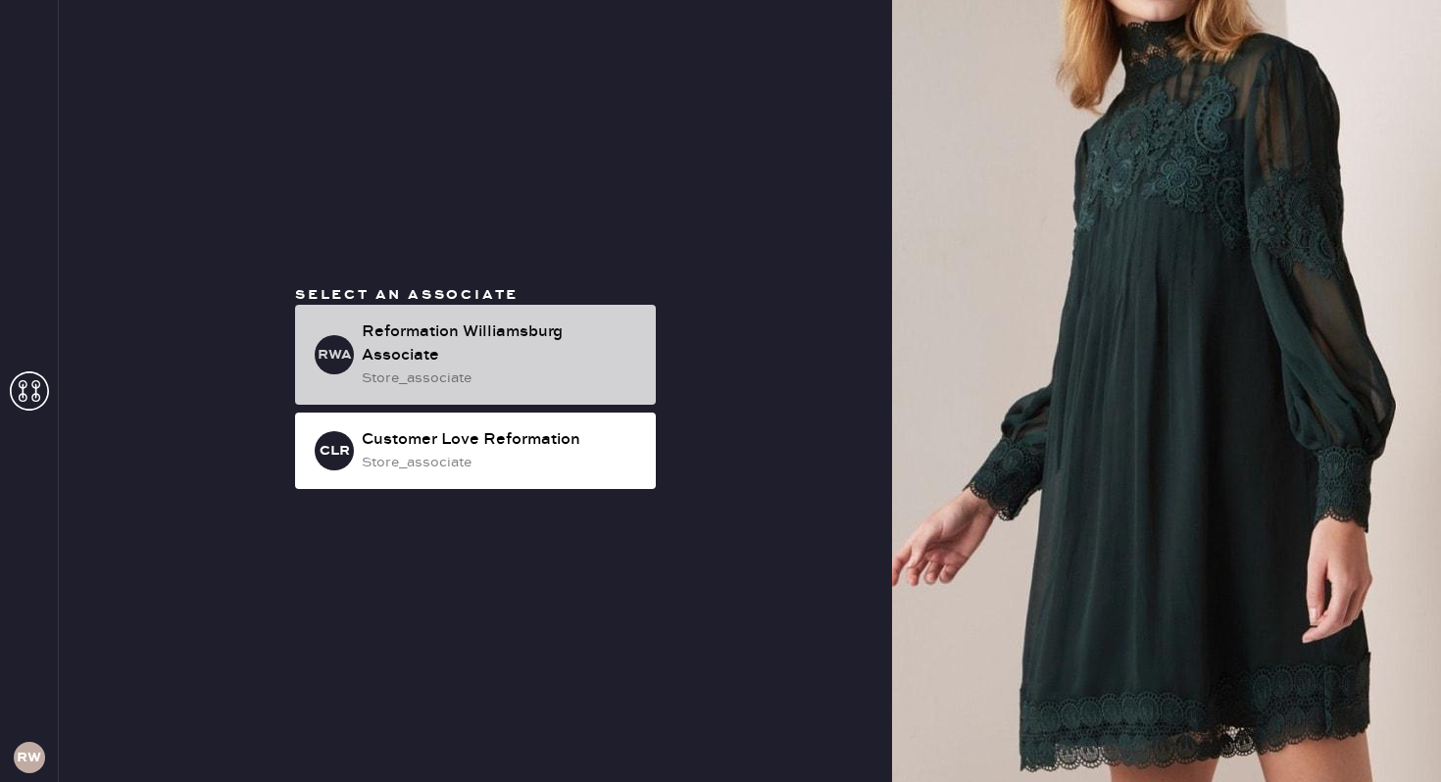
click at [420, 368] on div "store_associate" at bounding box center [501, 379] width 278 height 22
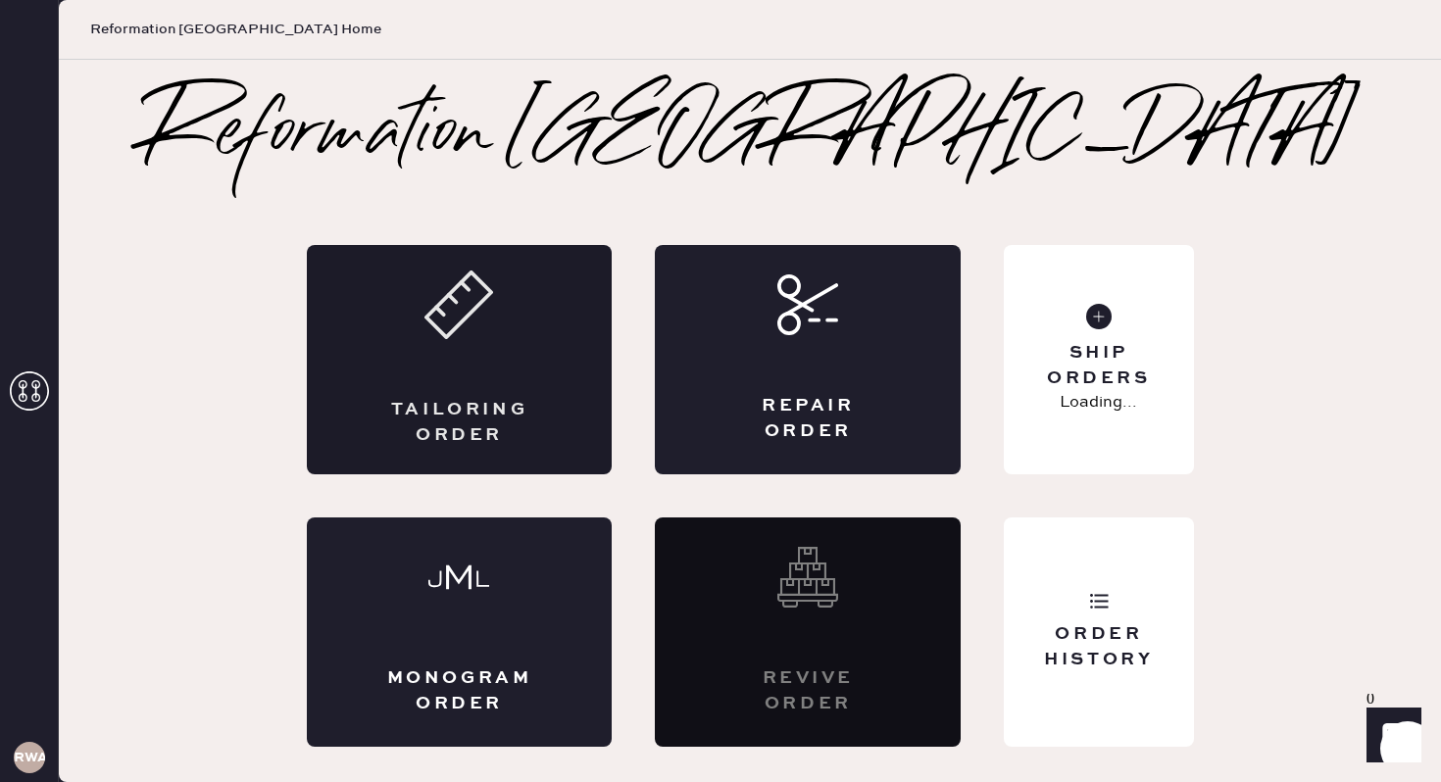
click at [425, 320] on icon at bounding box center [458, 305] width 69 height 69
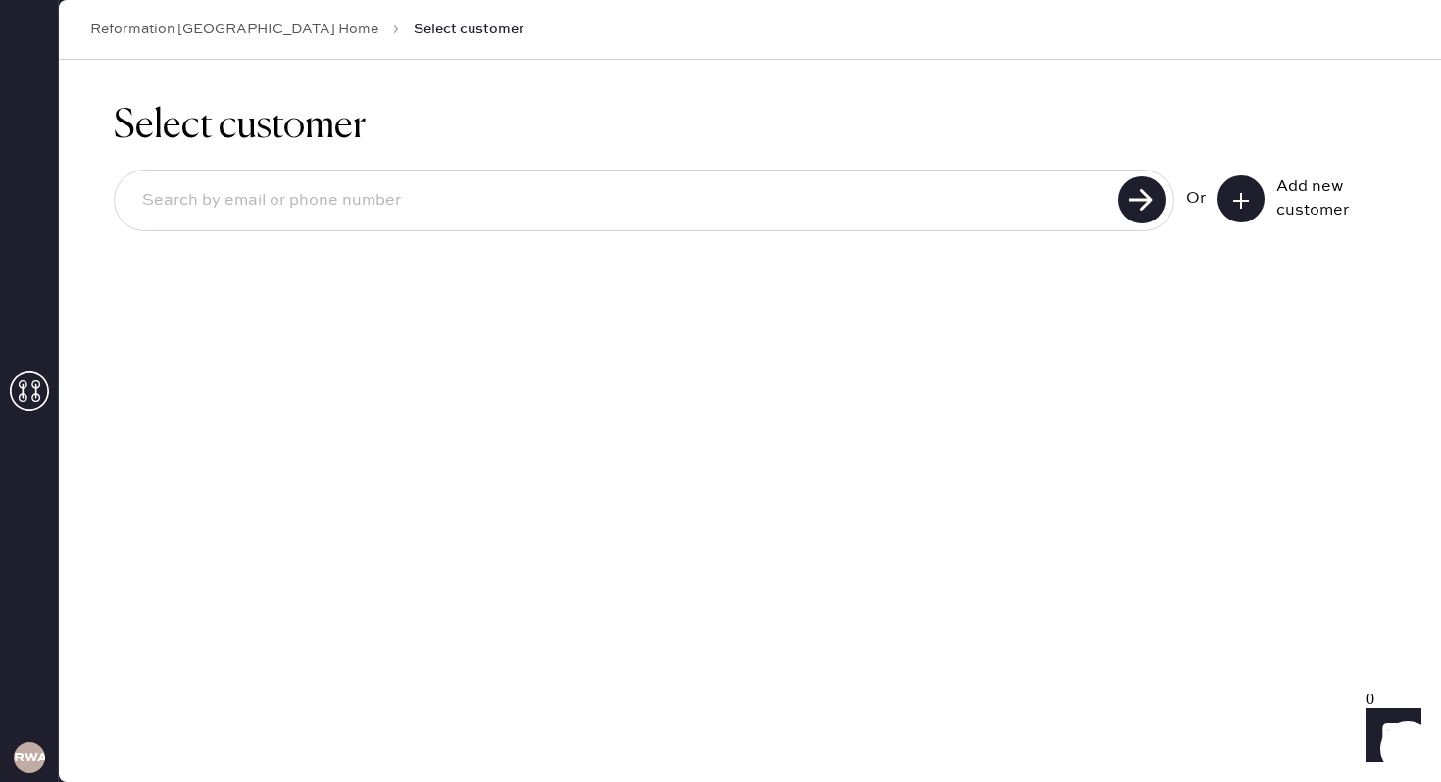
click at [441, 186] on input at bounding box center [619, 200] width 986 height 45
click at [1240, 186] on button at bounding box center [1240, 198] width 47 height 47
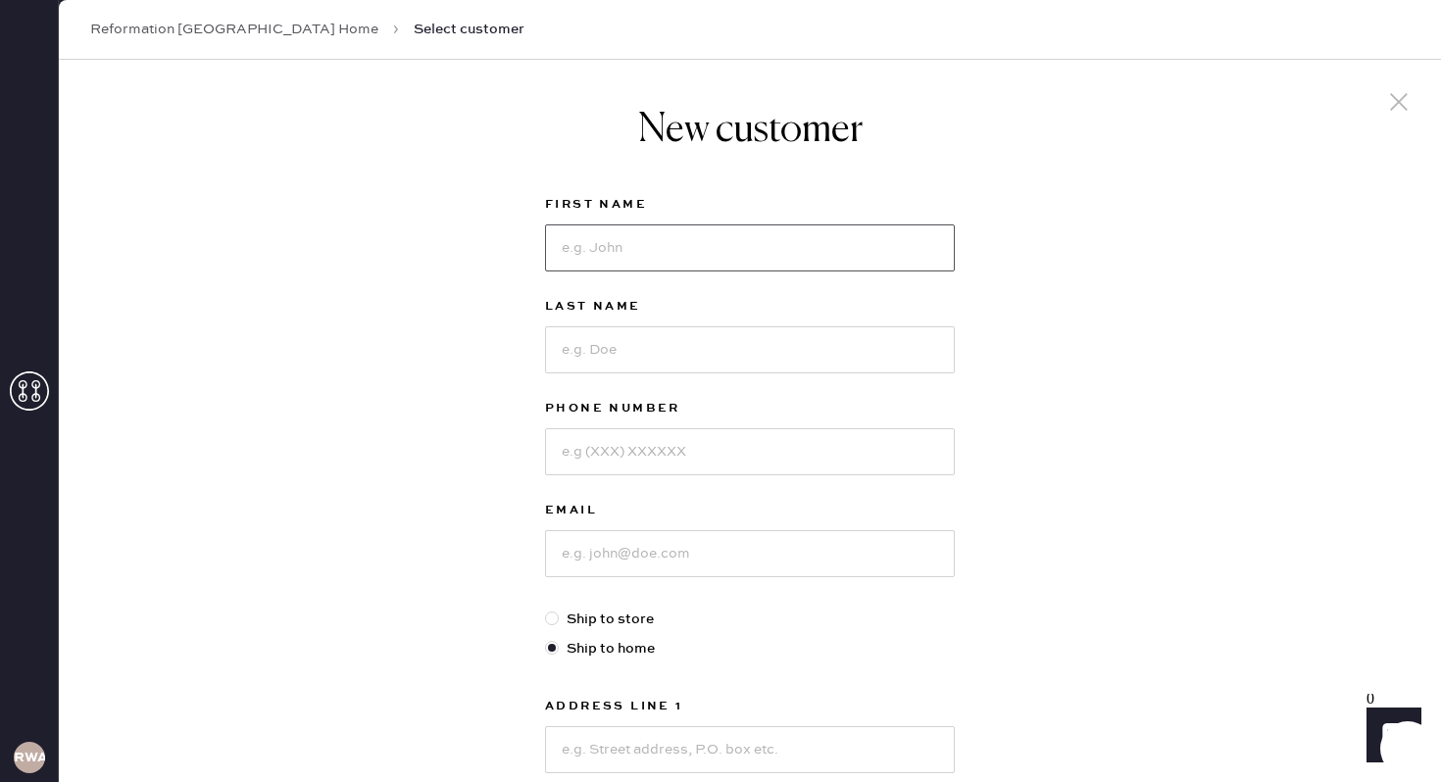
click at [665, 248] on input at bounding box center [750, 247] width 410 height 47
click at [557, 616] on div at bounding box center [552, 619] width 14 height 14
click at [546, 610] on input "Ship to store" at bounding box center [545, 609] width 1 height 1
radio input "true"
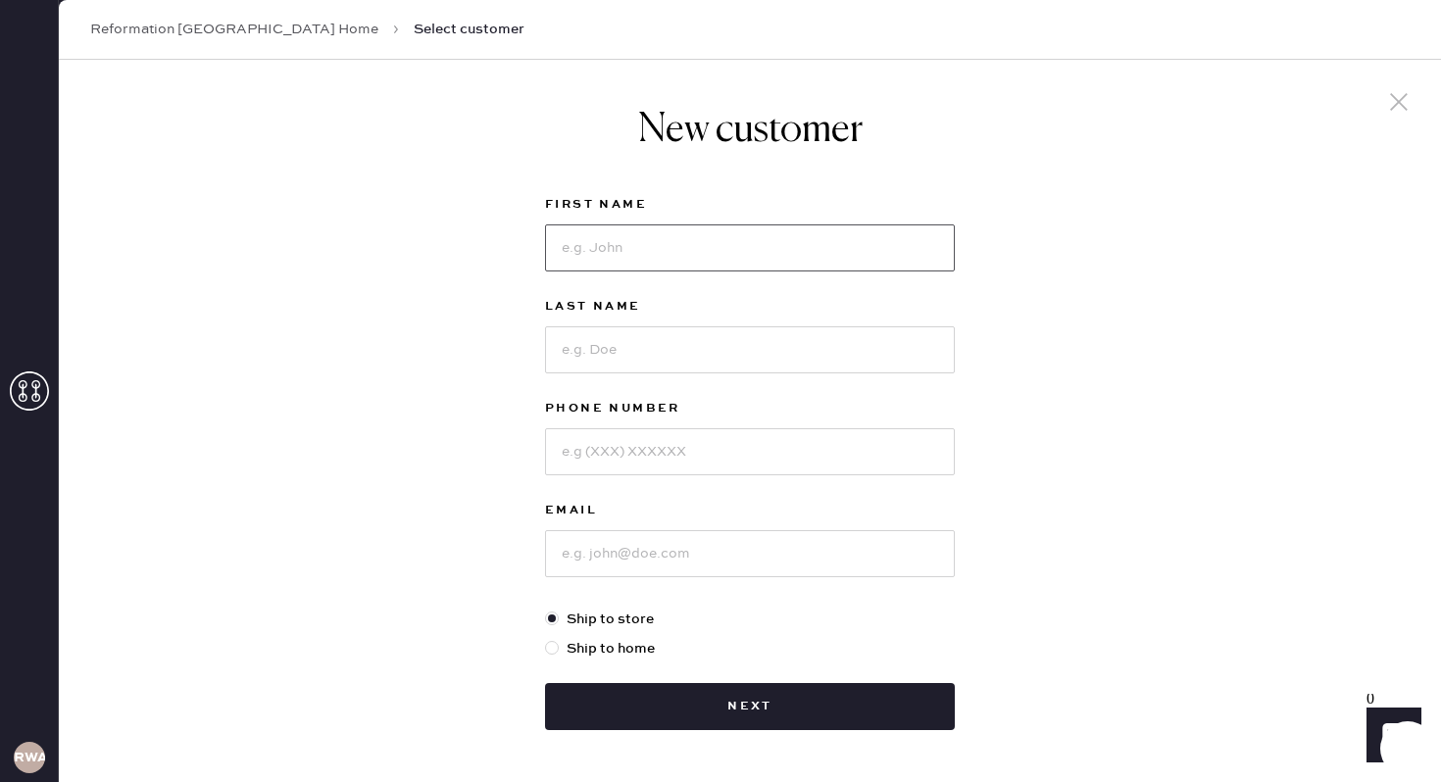
click at [665, 249] on input at bounding box center [750, 247] width 410 height 47
type input "Sarah"
type input "Lewis"
click at [604, 457] on input at bounding box center [750, 451] width 410 height 47
type input "7134436348"
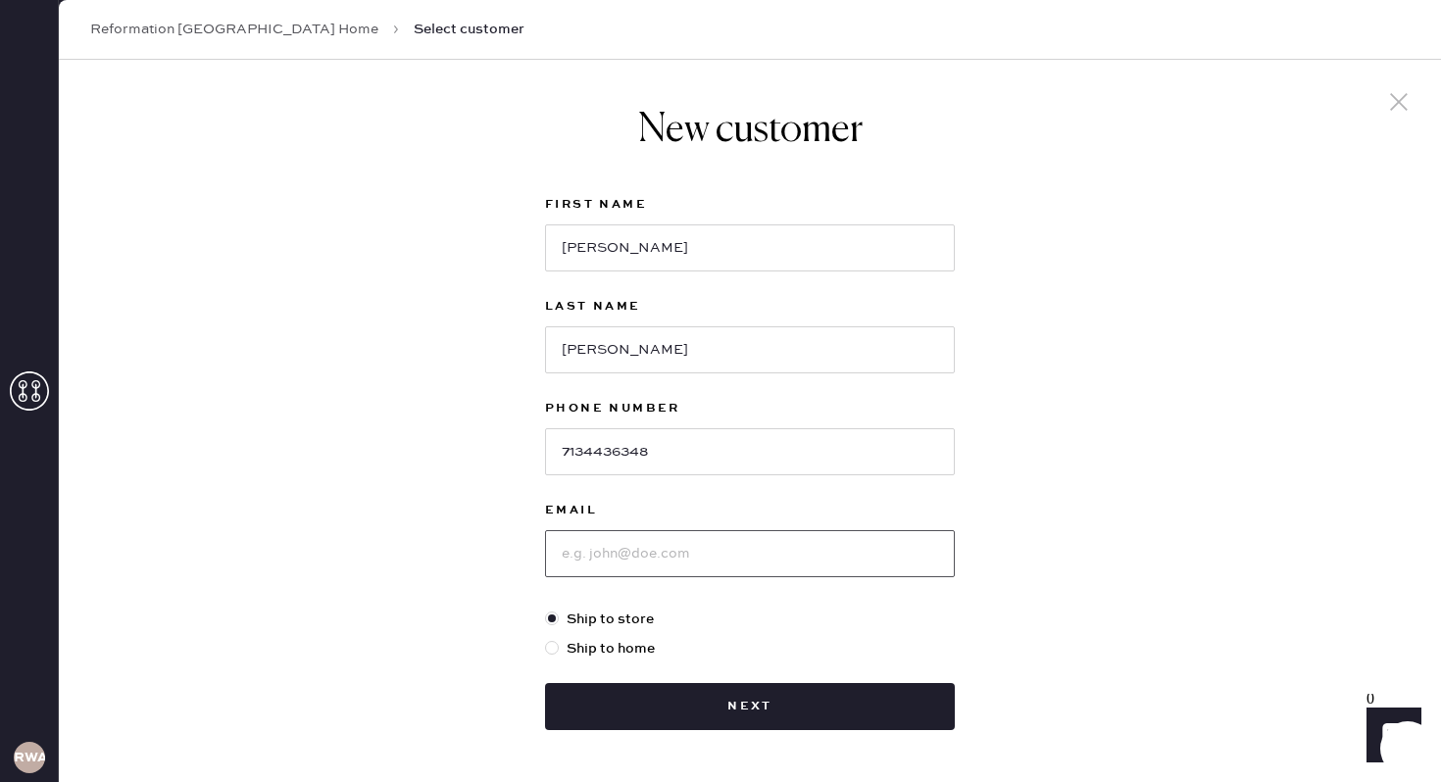
click at [606, 573] on input at bounding box center [750, 553] width 410 height 47
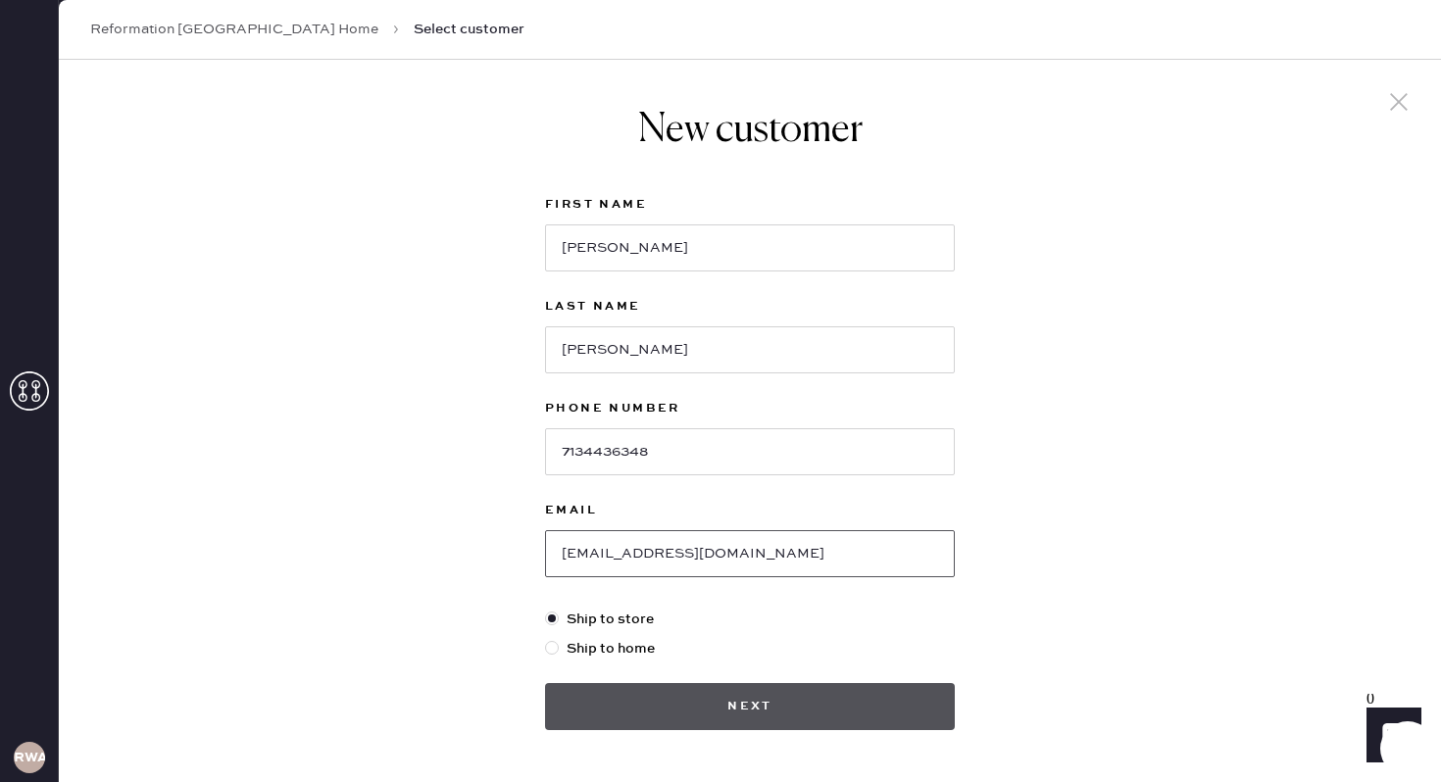
type input "sarahalewis97@gmail.com"
click at [755, 702] on button "Next" at bounding box center [750, 706] width 410 height 47
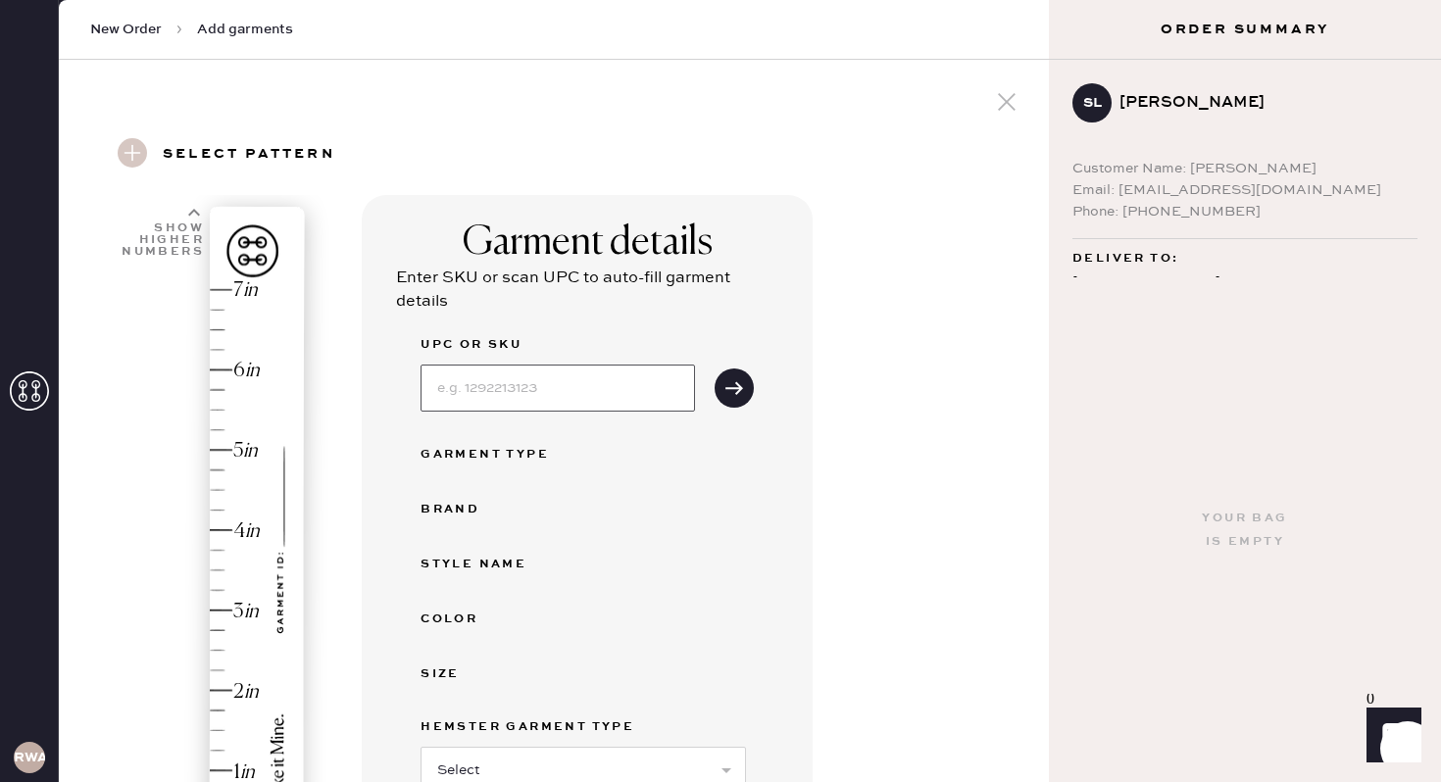
click at [503, 377] on input at bounding box center [557, 388] width 274 height 47
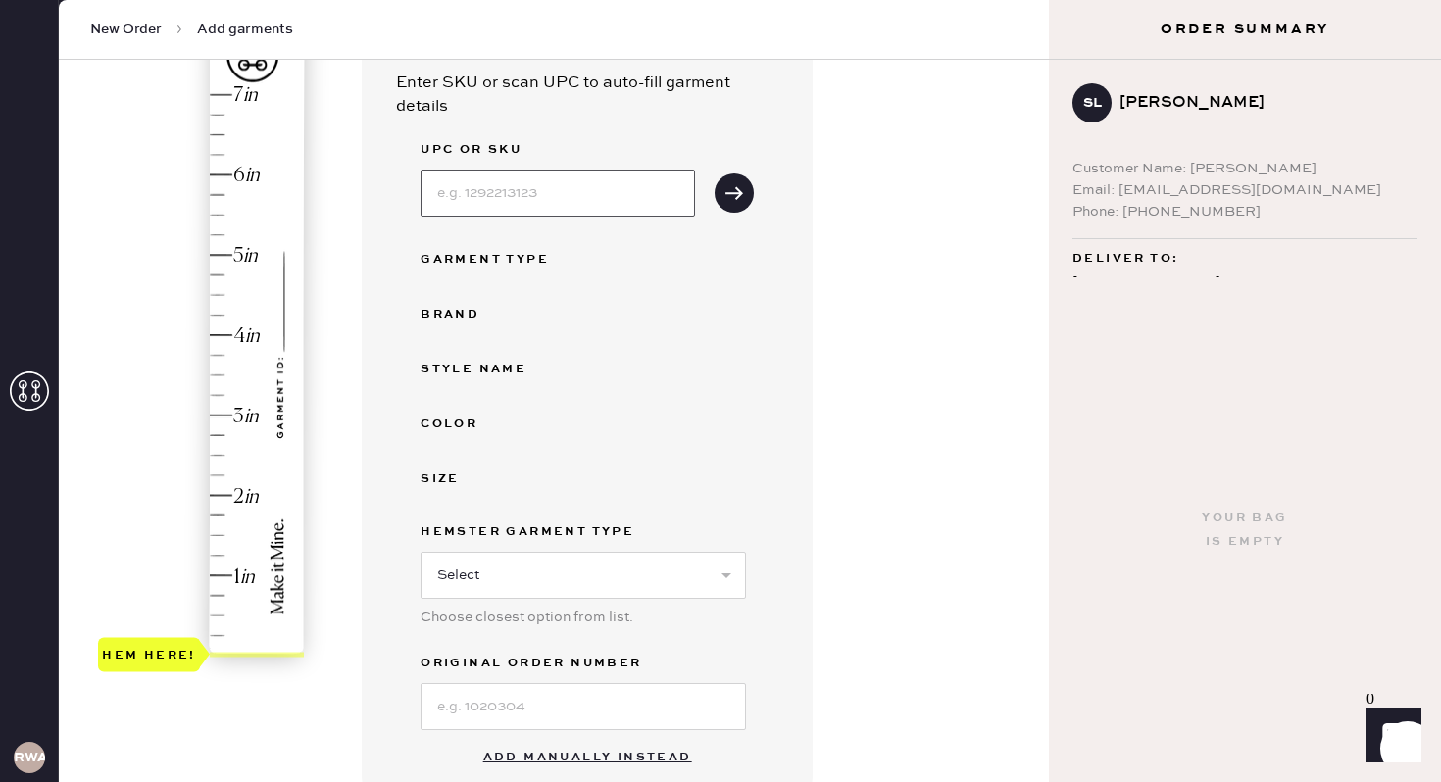
scroll to position [220, 0]
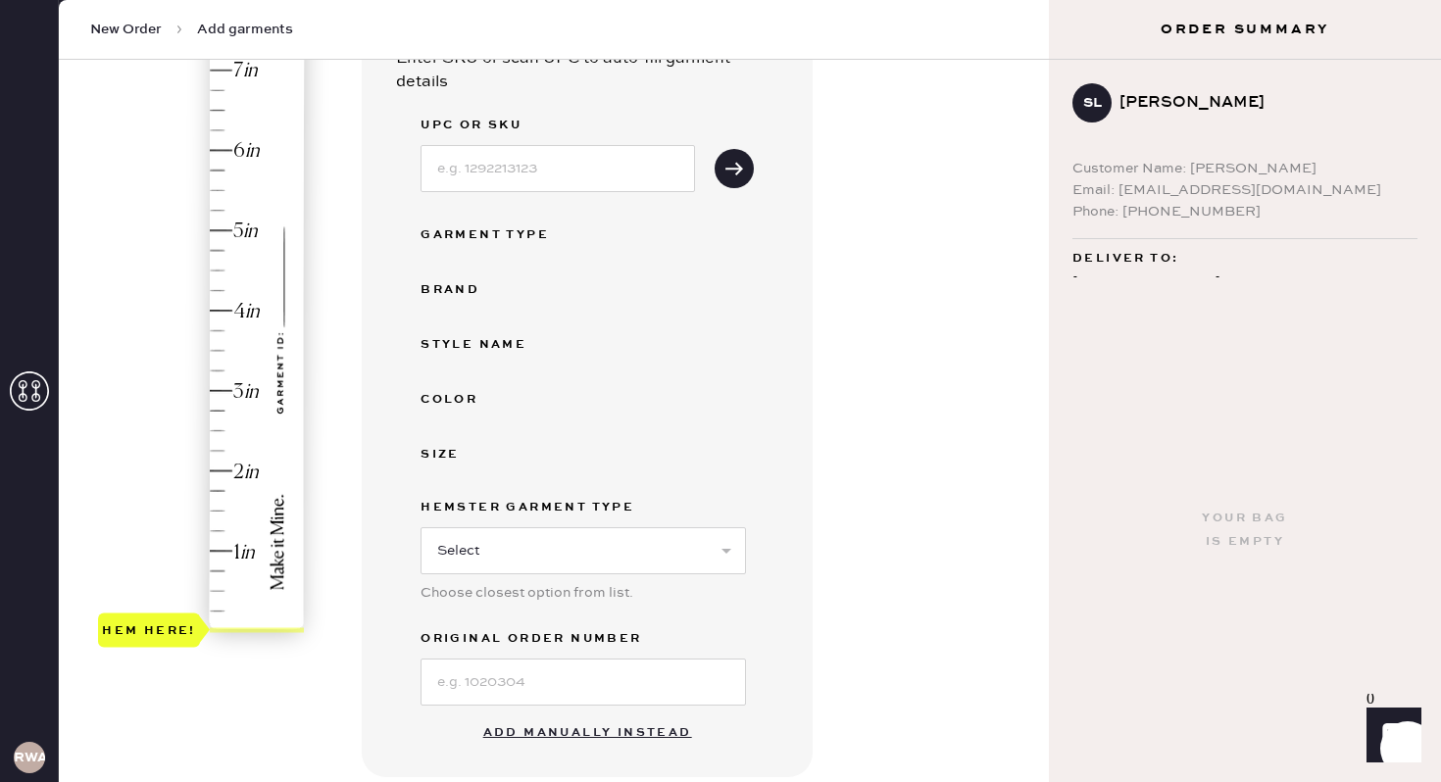
click at [584, 731] on button "Add manually instead" at bounding box center [587, 733] width 232 height 39
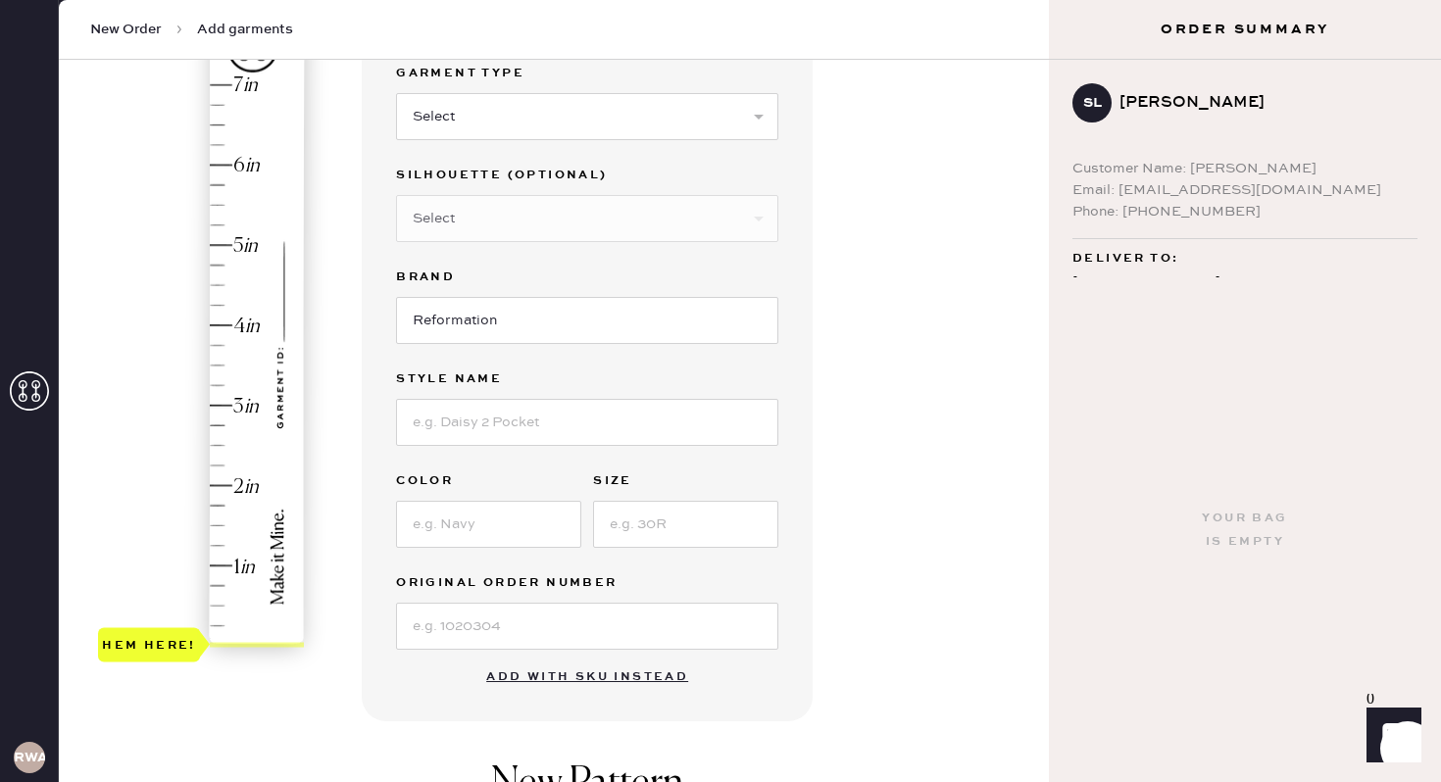
scroll to position [262, 0]
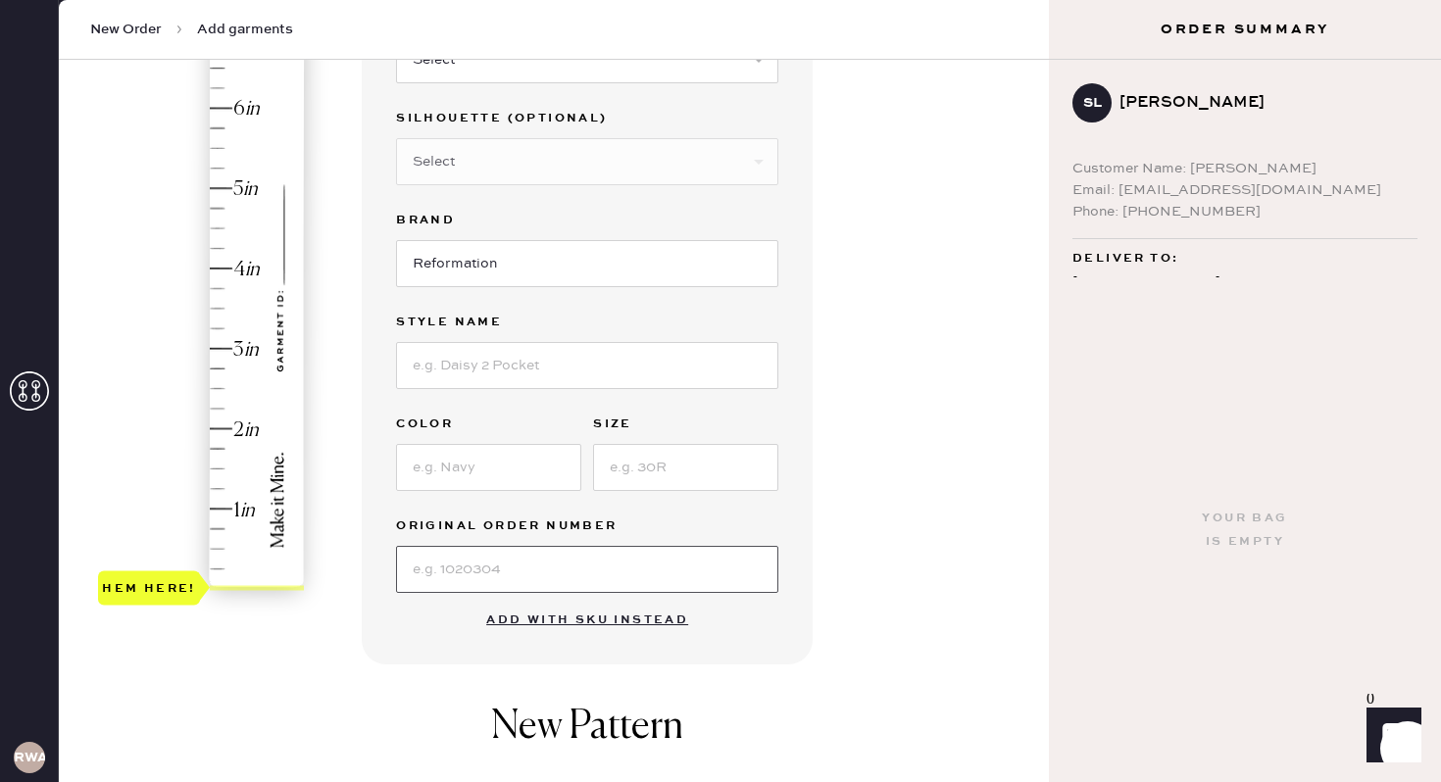
click at [453, 552] on input at bounding box center [587, 569] width 382 height 47
type input "S28809639"
click at [453, 455] on input at bounding box center [488, 467] width 185 height 47
type input "Black"
click at [634, 456] on input at bounding box center [685, 467] width 185 height 47
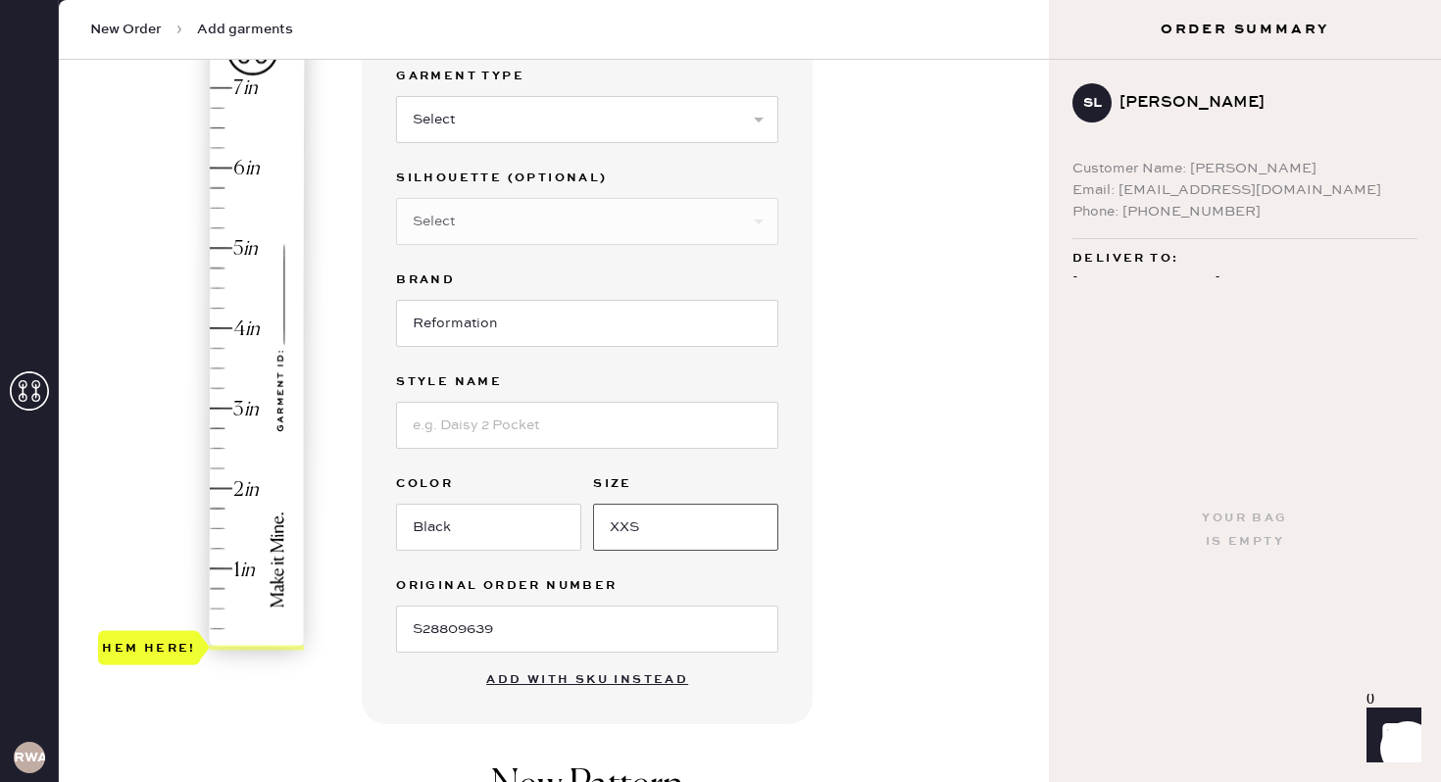
scroll to position [190, 0]
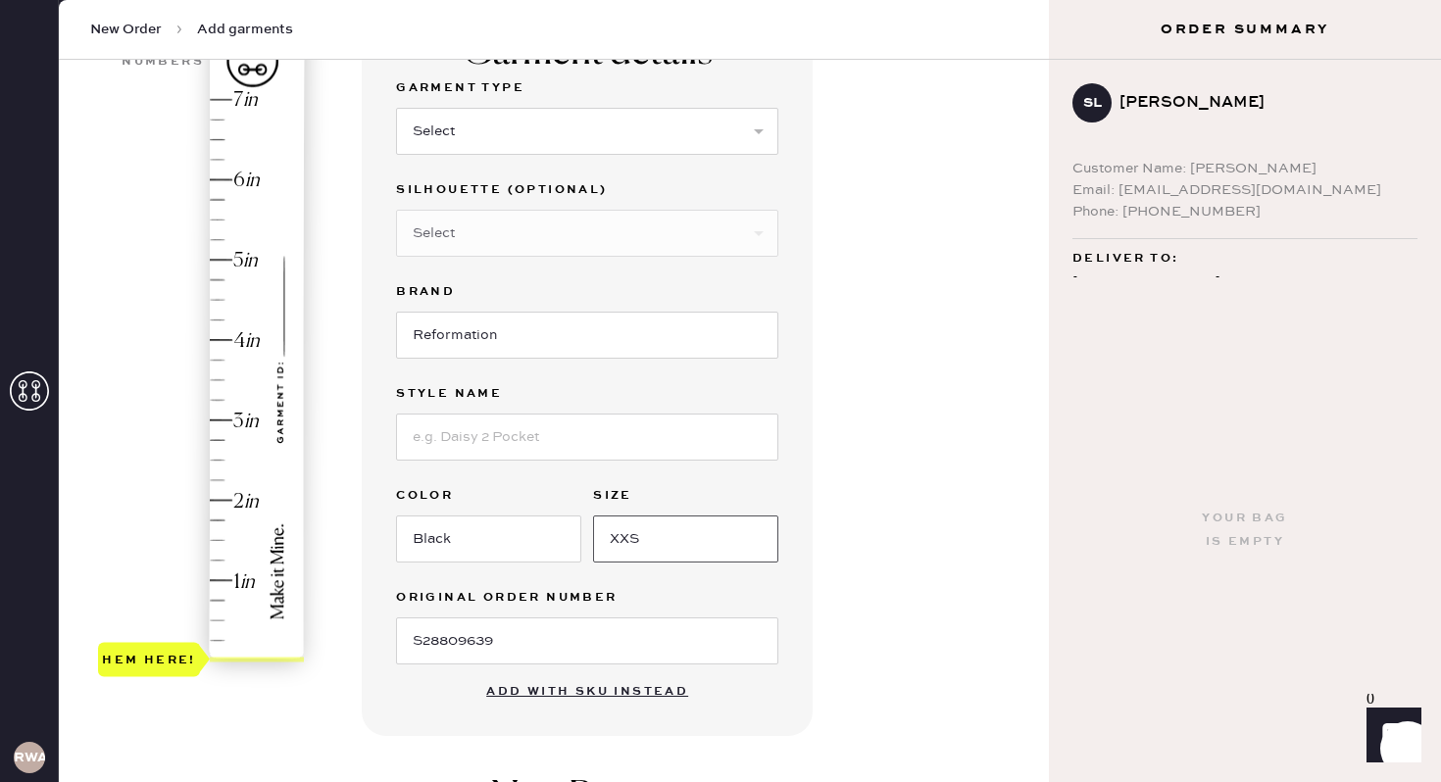
type input "XXS"
click at [478, 431] on input at bounding box center [587, 437] width 382 height 47
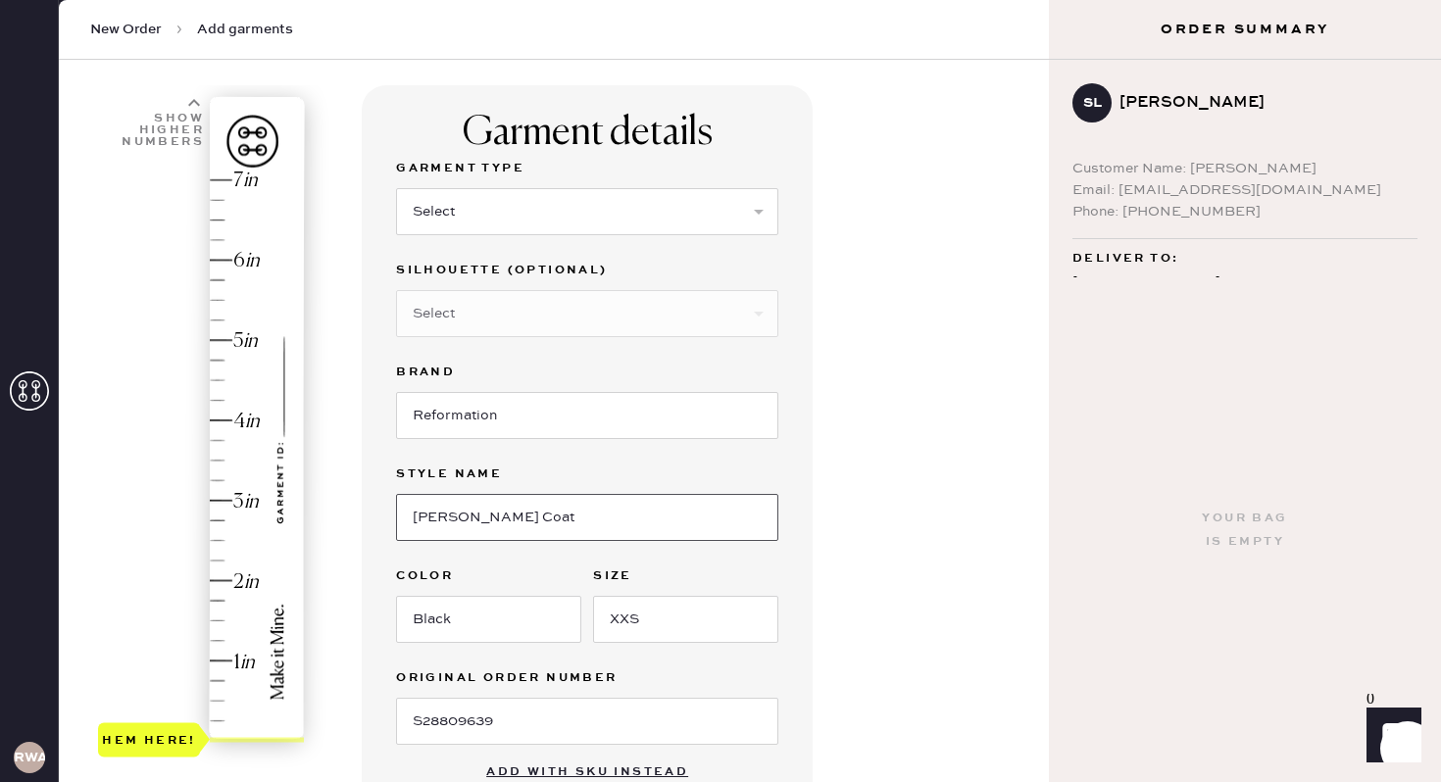
scroll to position [109, 0]
type input "Asher Coat"
click at [468, 222] on select "Select Basic Skirt Jeans Leggings Pants Shorts Basic Sleeved Dress Basic Sleeve…" at bounding box center [587, 212] width 382 height 47
select select "11"
click at [396, 189] on select "Select Basic Skirt Jeans Leggings Pants Shorts Basic Sleeved Dress Basic Sleeve…" at bounding box center [587, 212] width 382 height 47
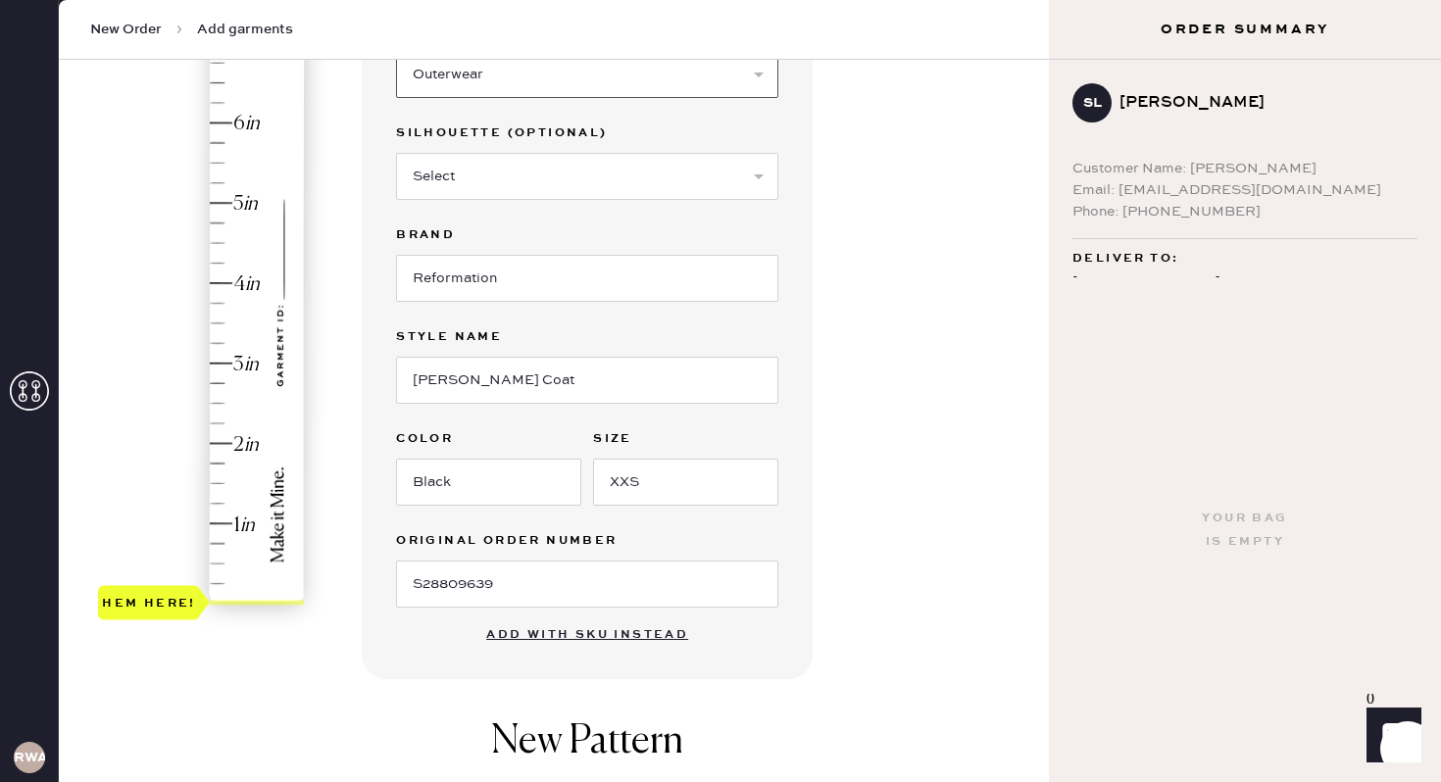
scroll to position [610, 0]
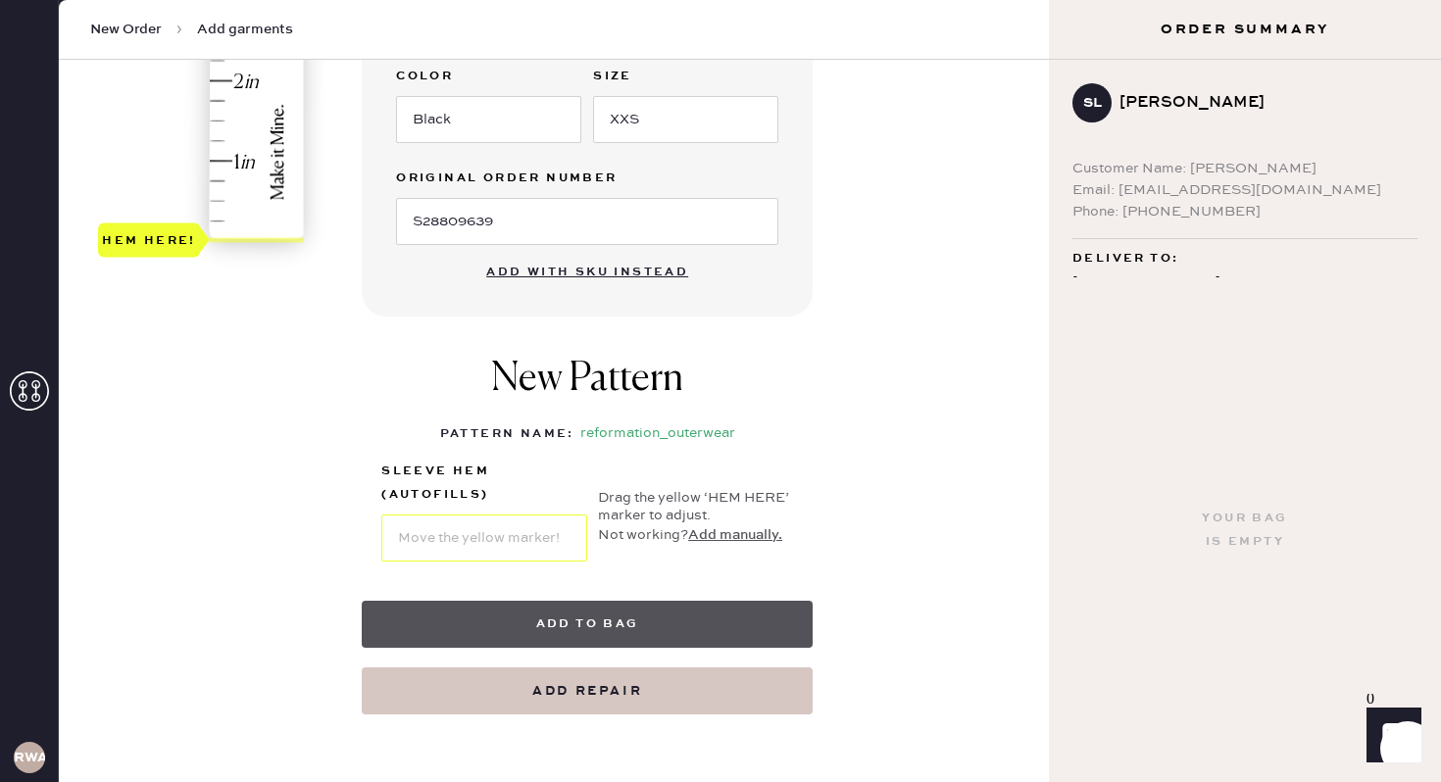
click at [533, 616] on button "Add to bag" at bounding box center [587, 624] width 451 height 47
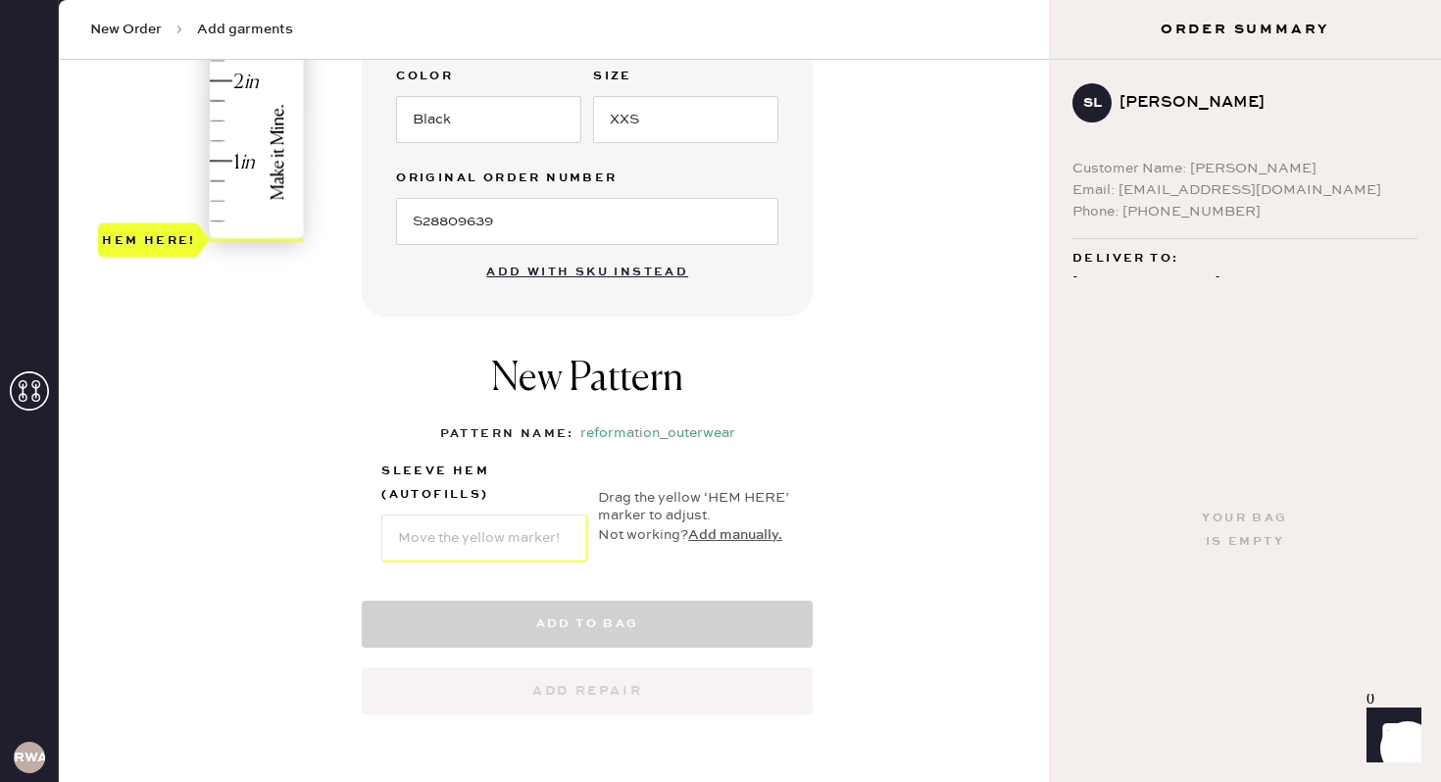
select select "11"
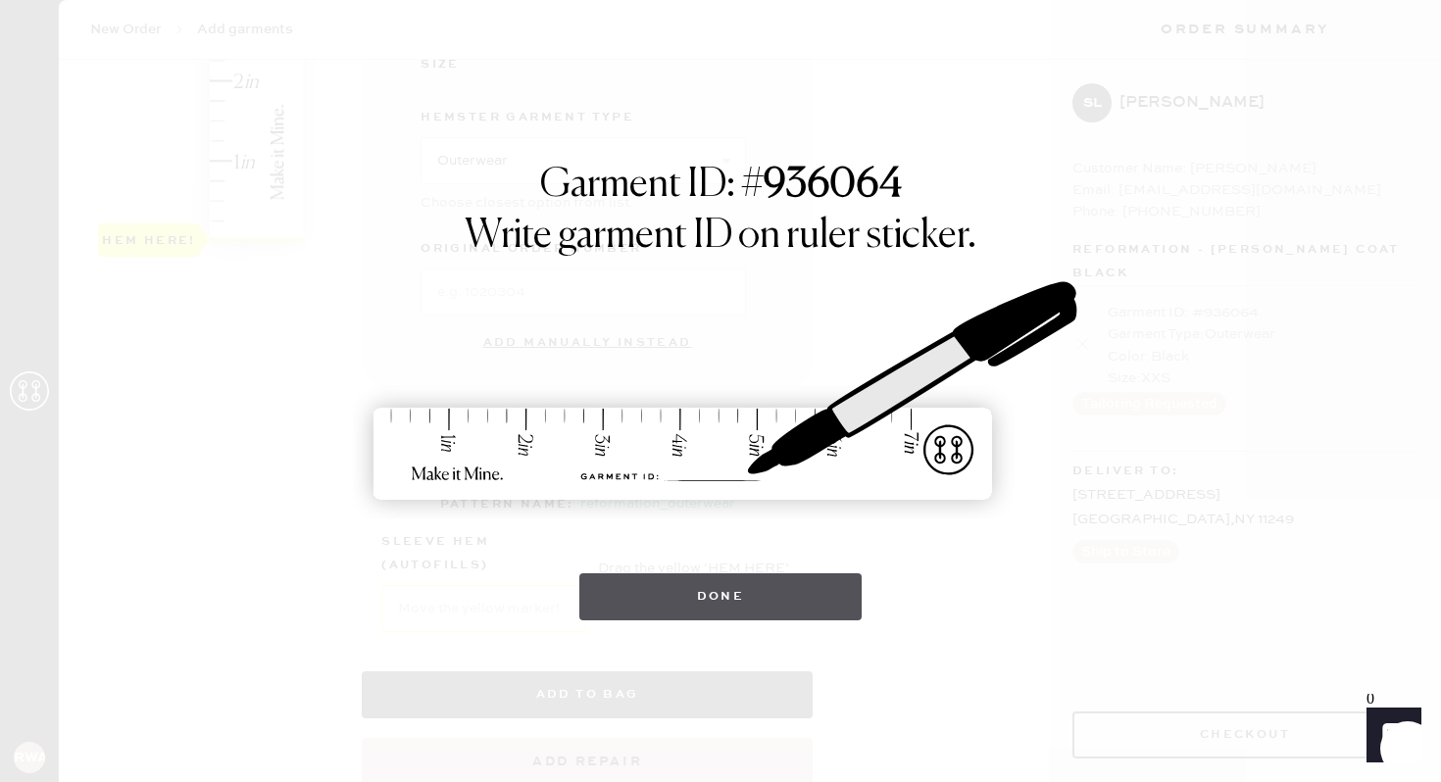
click at [785, 594] on button "Done" at bounding box center [720, 596] width 283 height 47
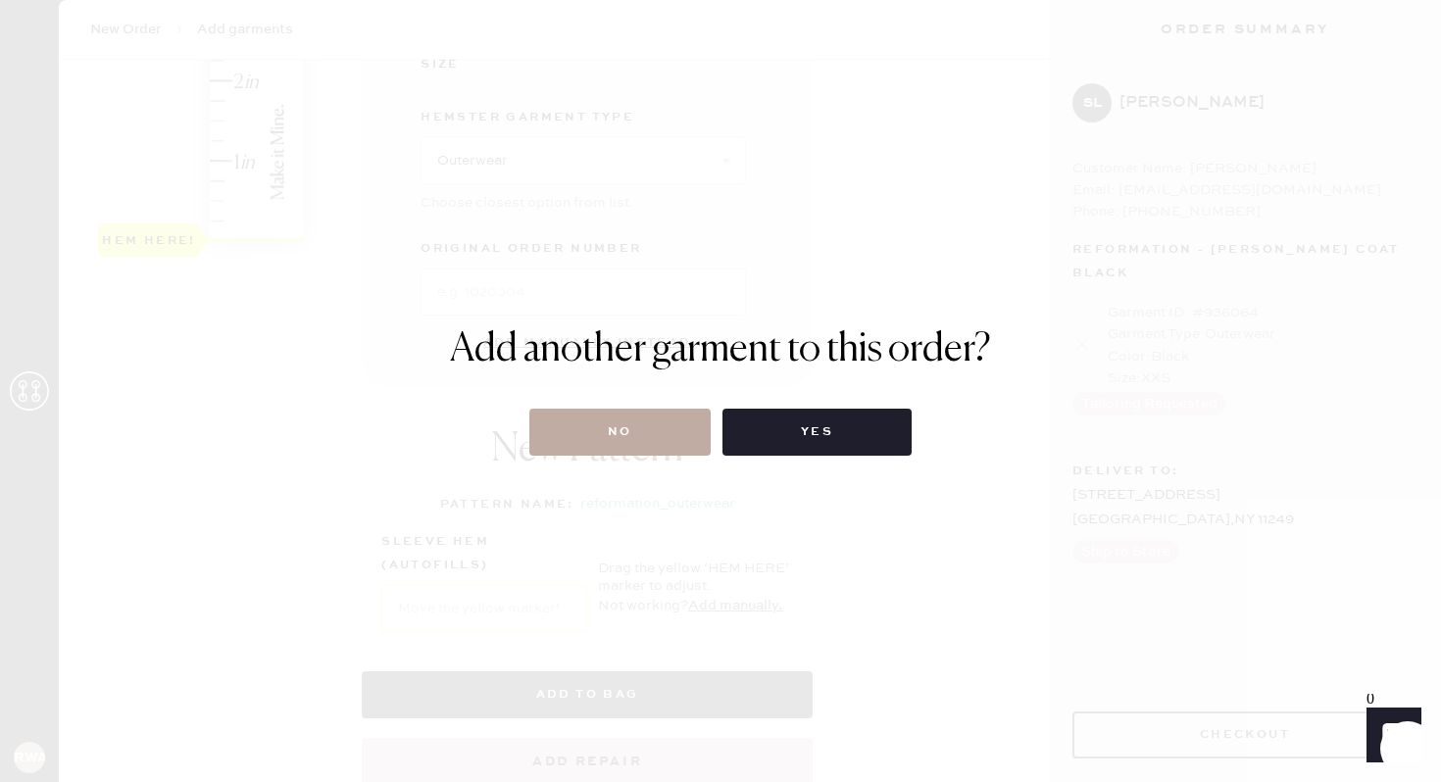
click at [651, 420] on button "No" at bounding box center [619, 432] width 181 height 47
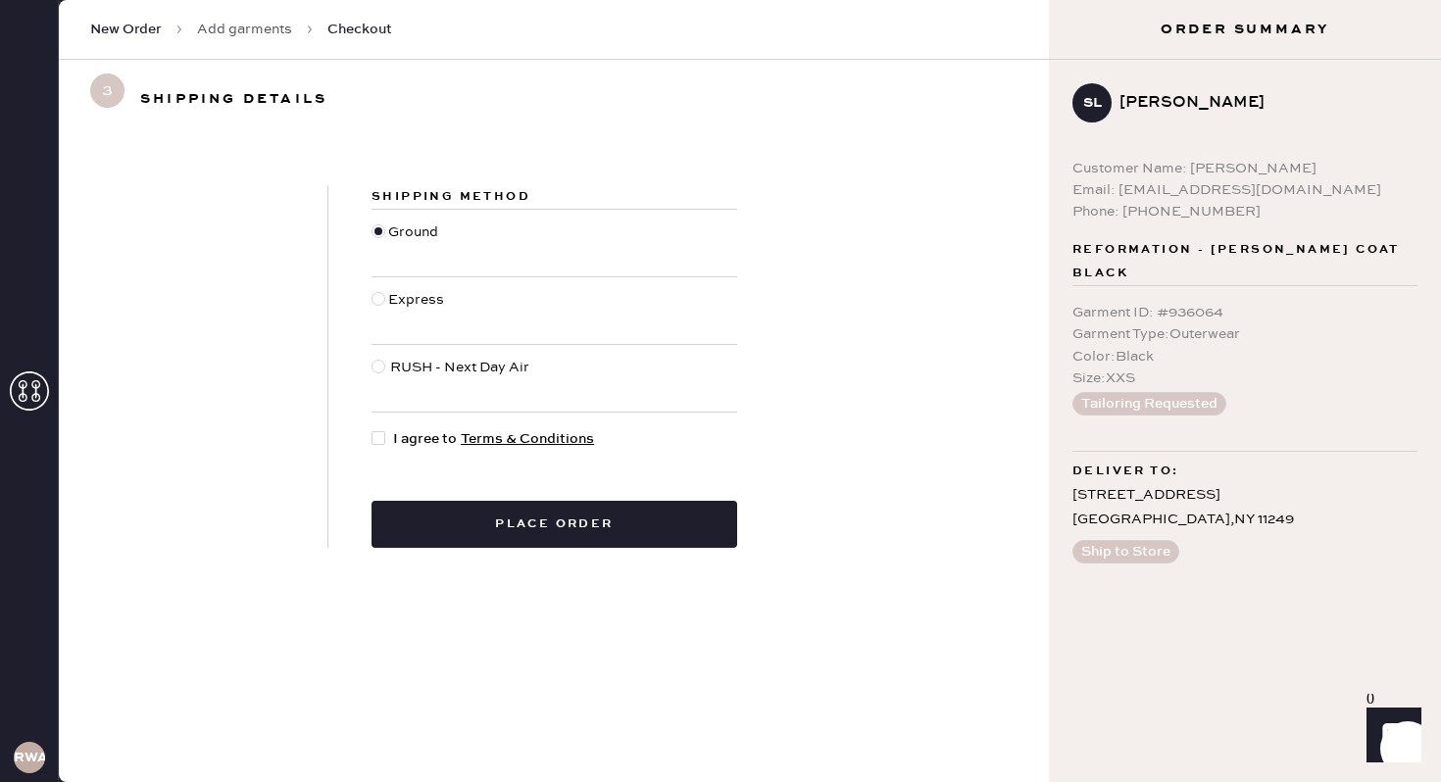
drag, startPoint x: 406, startPoint y: 415, endPoint x: 419, endPoint y: 430, distance: 20.8
click at [406, 415] on div "Shipping Method Ground Express RUSH - Next Day Air I agree to Terms & Condition…" at bounding box center [554, 366] width 452 height 363
click at [387, 441] on div at bounding box center [382, 439] width 22 height 22
click at [372, 429] on input "I agree to Terms & Conditions" at bounding box center [371, 428] width 1 height 1
checkbox input "true"
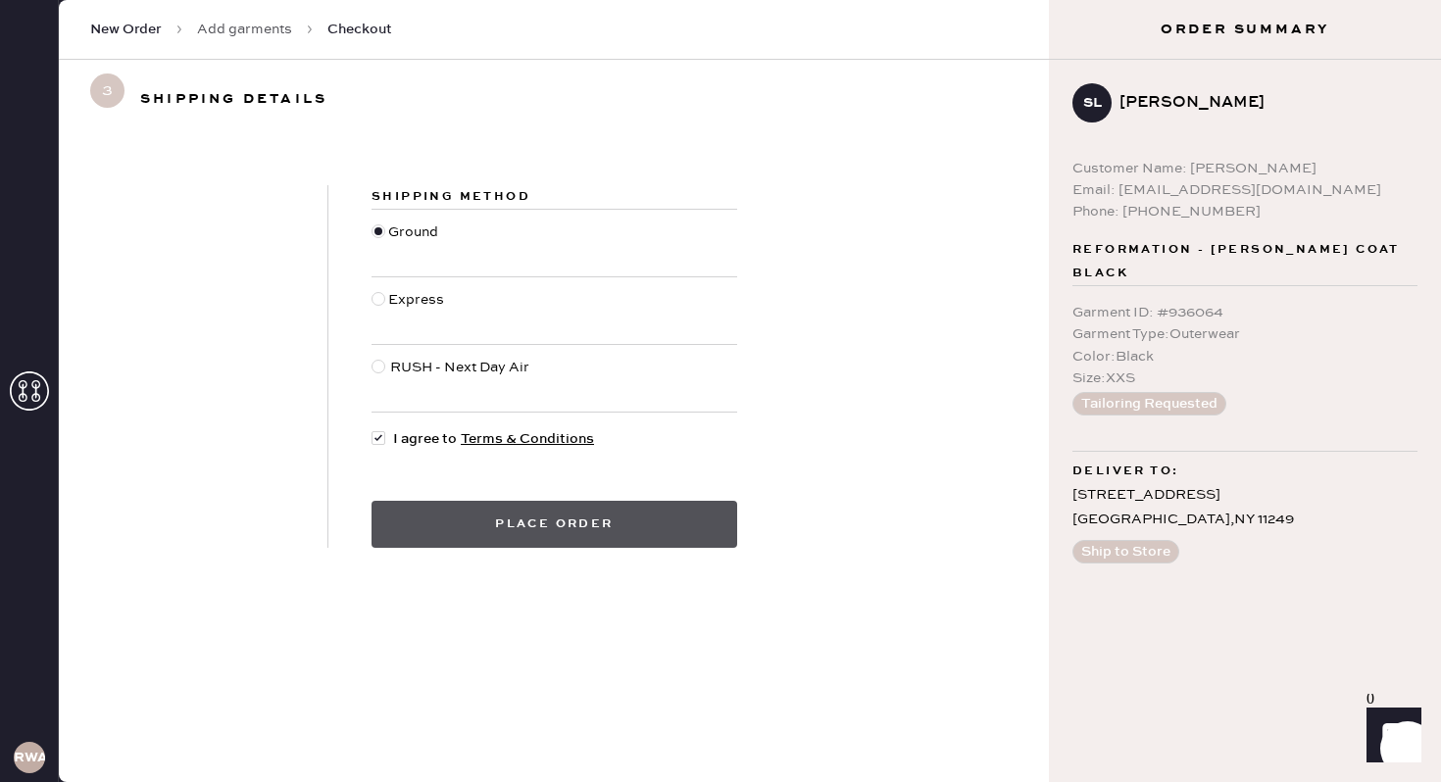
click at [628, 522] on button "Place order" at bounding box center [554, 524] width 366 height 47
